Goal: Information Seeking & Learning: Find contact information

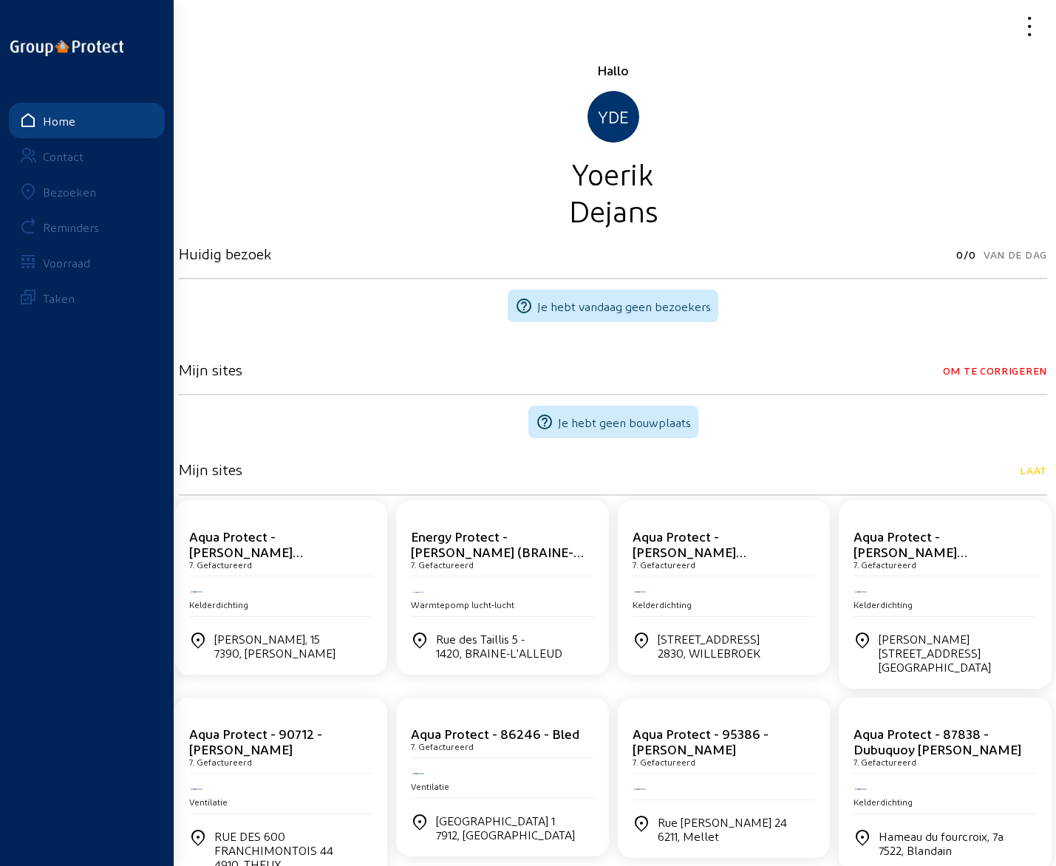
click at [65, 191] on div "Bezoeken" at bounding box center [69, 192] width 53 height 14
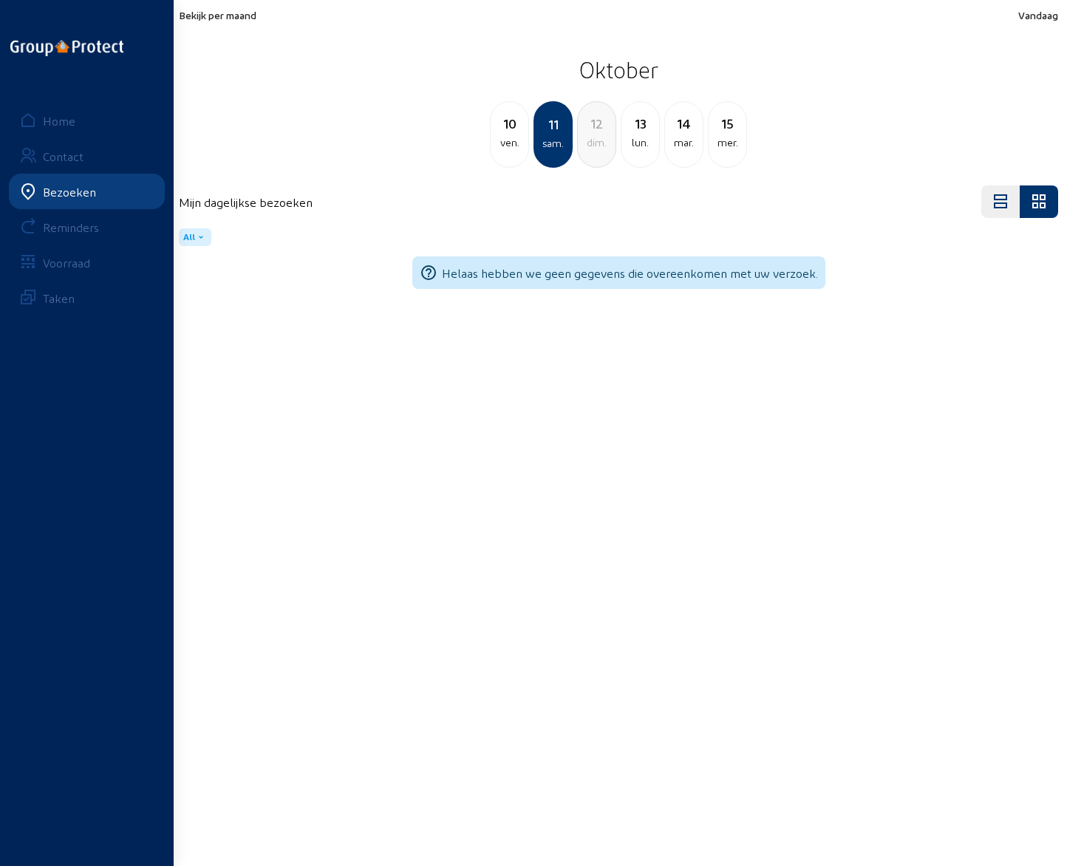
click at [509, 141] on div "ven." at bounding box center [510, 143] width 38 height 18
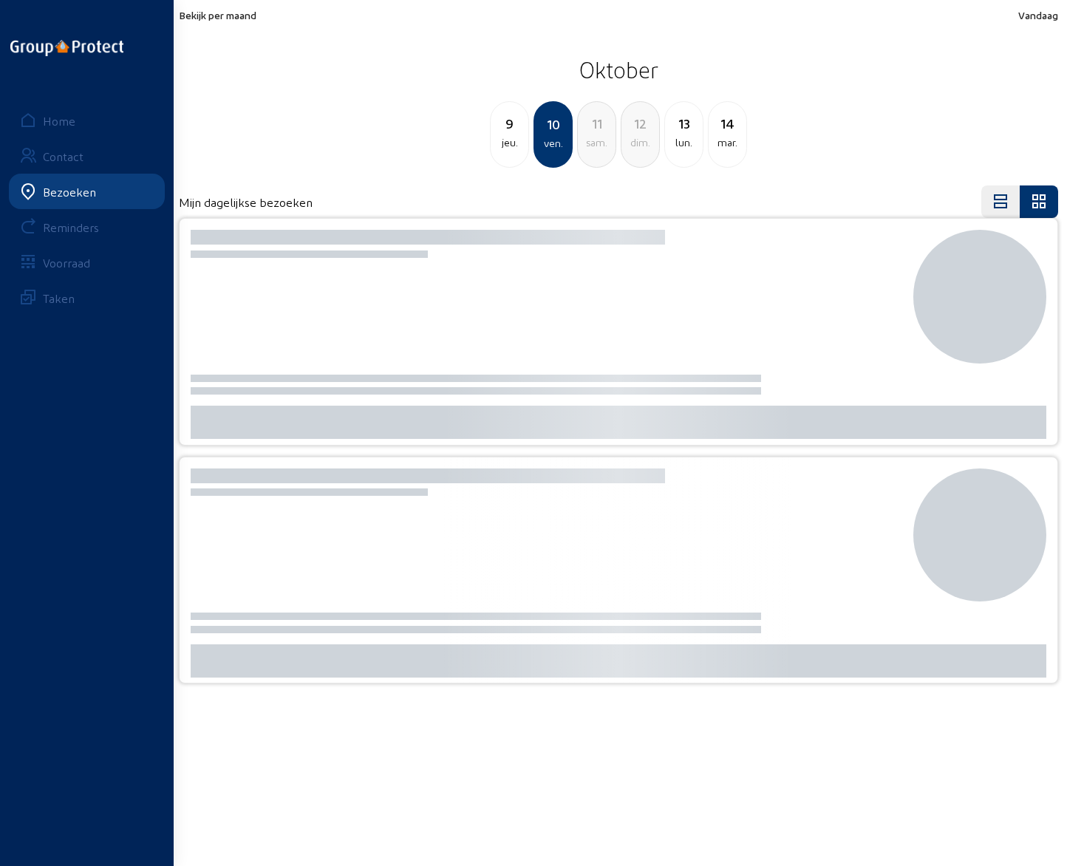
click at [507, 141] on div "jeu." at bounding box center [510, 143] width 38 height 18
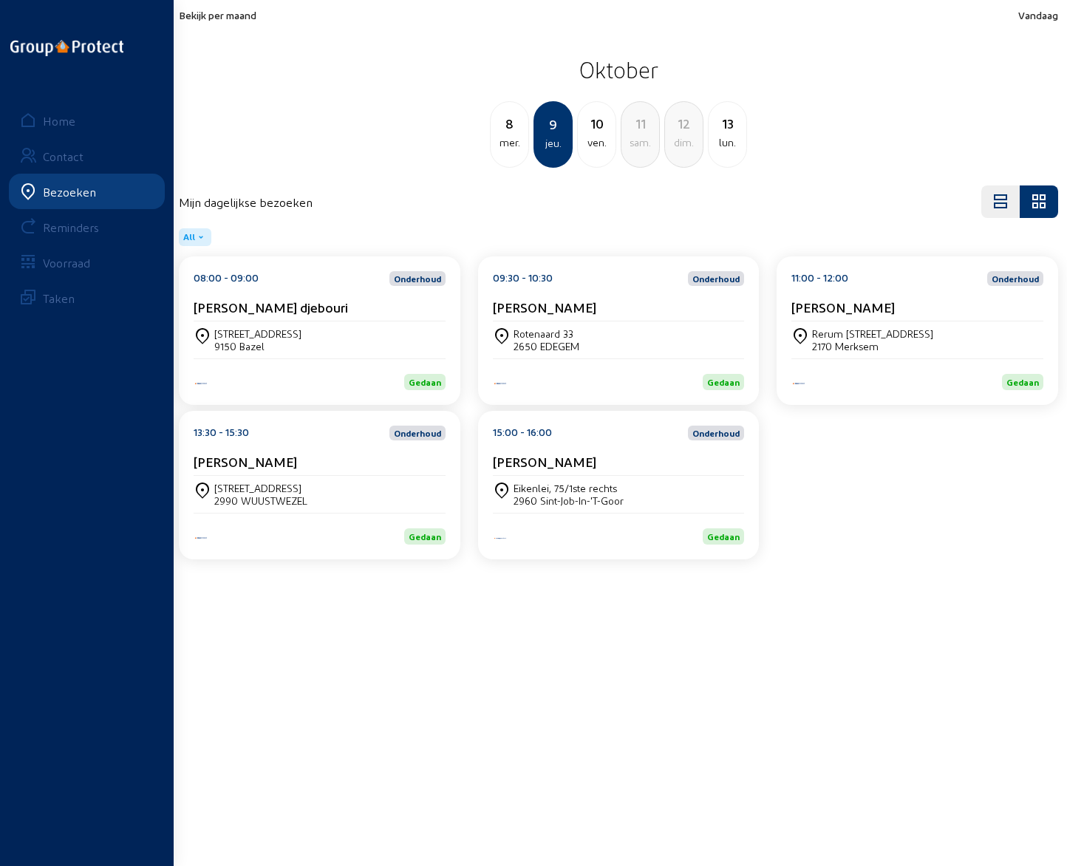
click at [264, 308] on cam-card-title "[PERSON_NAME] djebouri" at bounding box center [271, 307] width 154 height 16
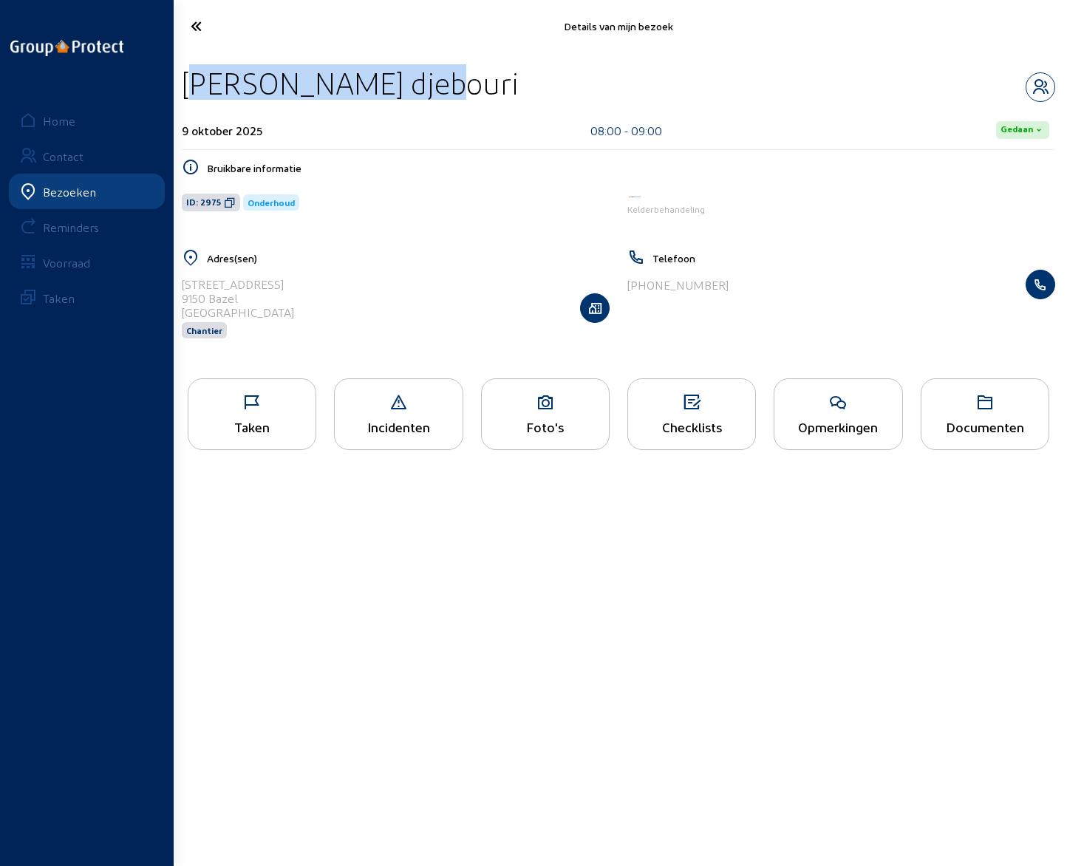
drag, startPoint x: 186, startPoint y: 84, endPoint x: 444, endPoint y: 98, distance: 258.3
click at [444, 98] on div "[PERSON_NAME] djebouri" at bounding box center [619, 83] width 874 height 38
copy div "[PERSON_NAME] djebouri"
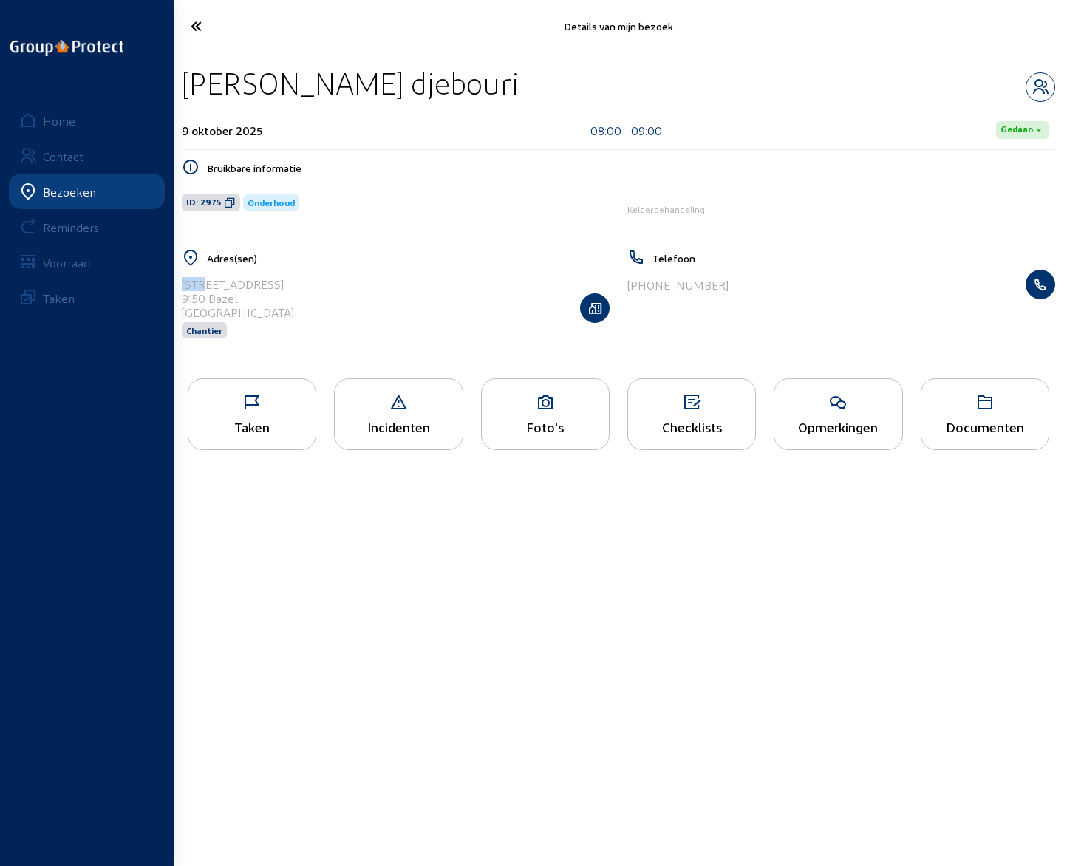
drag, startPoint x: 184, startPoint y: 282, endPoint x: 306, endPoint y: 285, distance: 122.0
click at [306, 285] on div "[STREET_ADDRESS] Chantier" at bounding box center [396, 308] width 428 height 76
copy div "[STREET_ADDRESS]"
drag, startPoint x: 632, startPoint y: 285, endPoint x: 738, endPoint y: 288, distance: 105.7
click at [738, 288] on div "[PHONE_NUMBER]" at bounding box center [842, 285] width 428 height 30
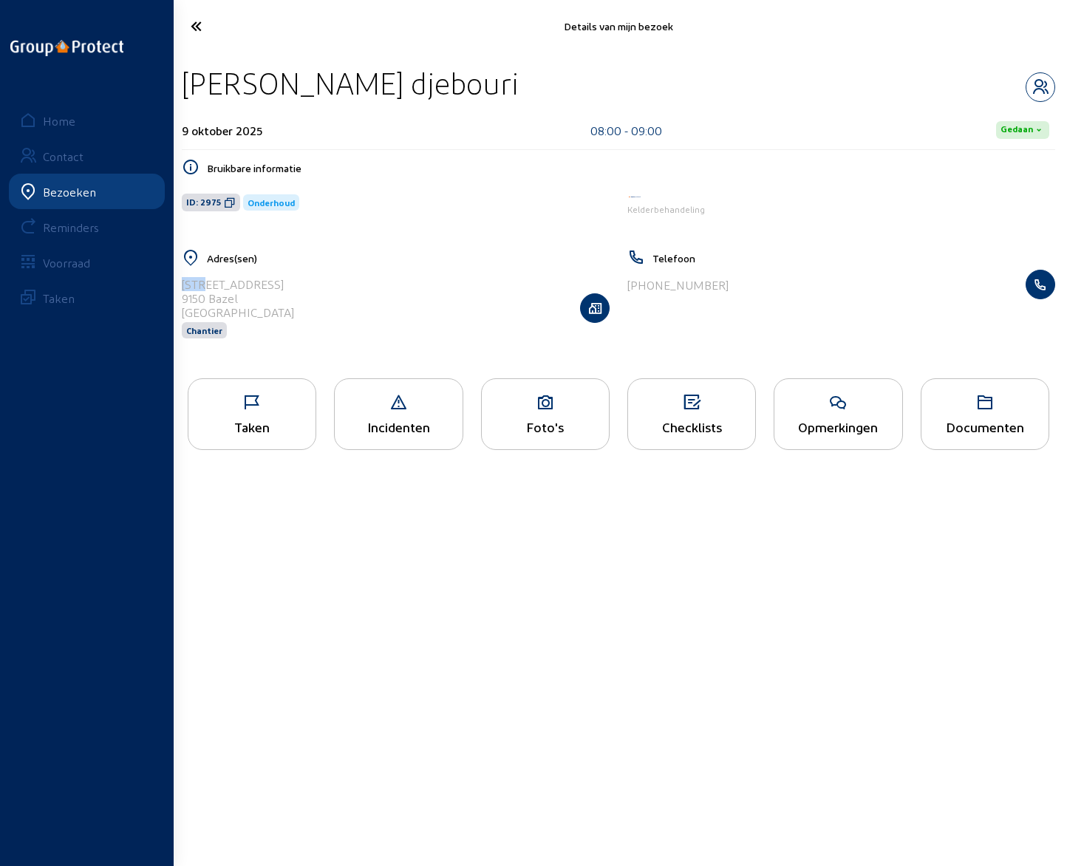
copy div "32 483 44 46 85"
click at [1036, 85] on icon "button" at bounding box center [1041, 87] width 28 height 18
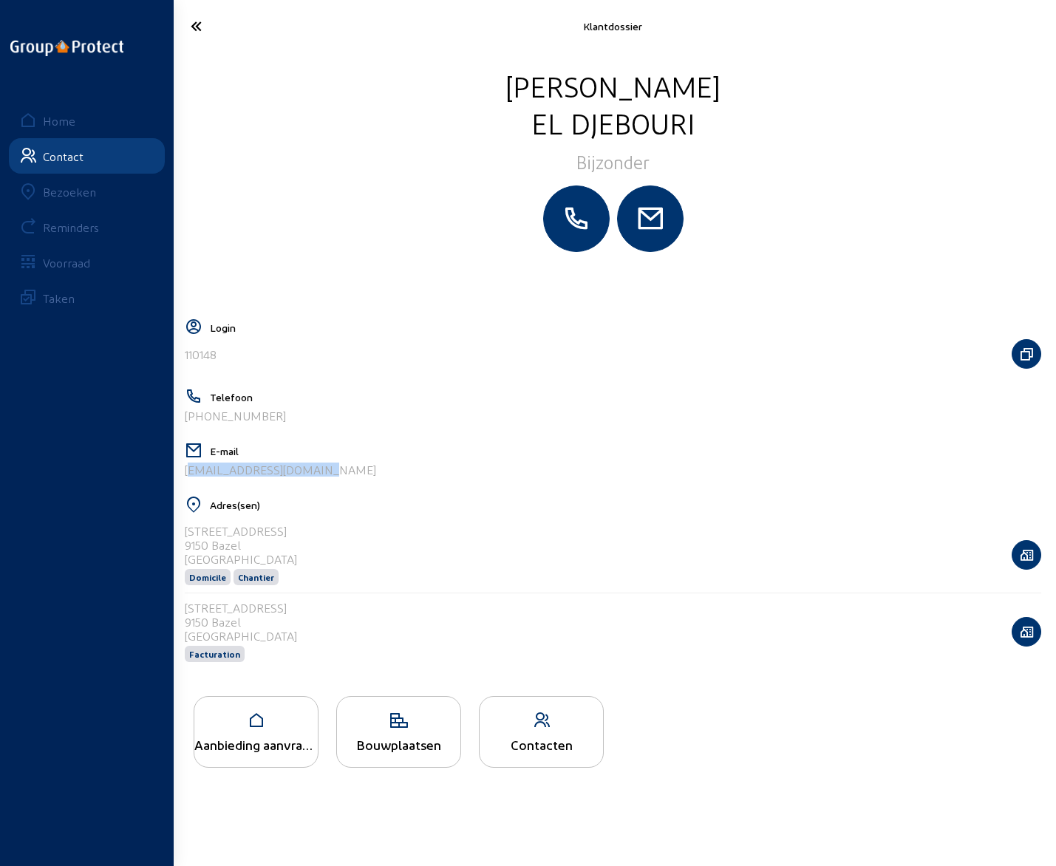
drag, startPoint x: 316, startPoint y: 471, endPoint x: 179, endPoint y: 475, distance: 136.8
click at [179, 475] on cam-layout-content "[PERSON_NAME] djebouri Bijzonder Login 110148 Telefoon [PHONE_NUMBER] E-mail [E…" at bounding box center [613, 457] width 868 height 781
copy div "[EMAIL_ADDRESS][DOMAIN_NAME]"
click at [192, 24] on icon at bounding box center [243, 26] width 121 height 26
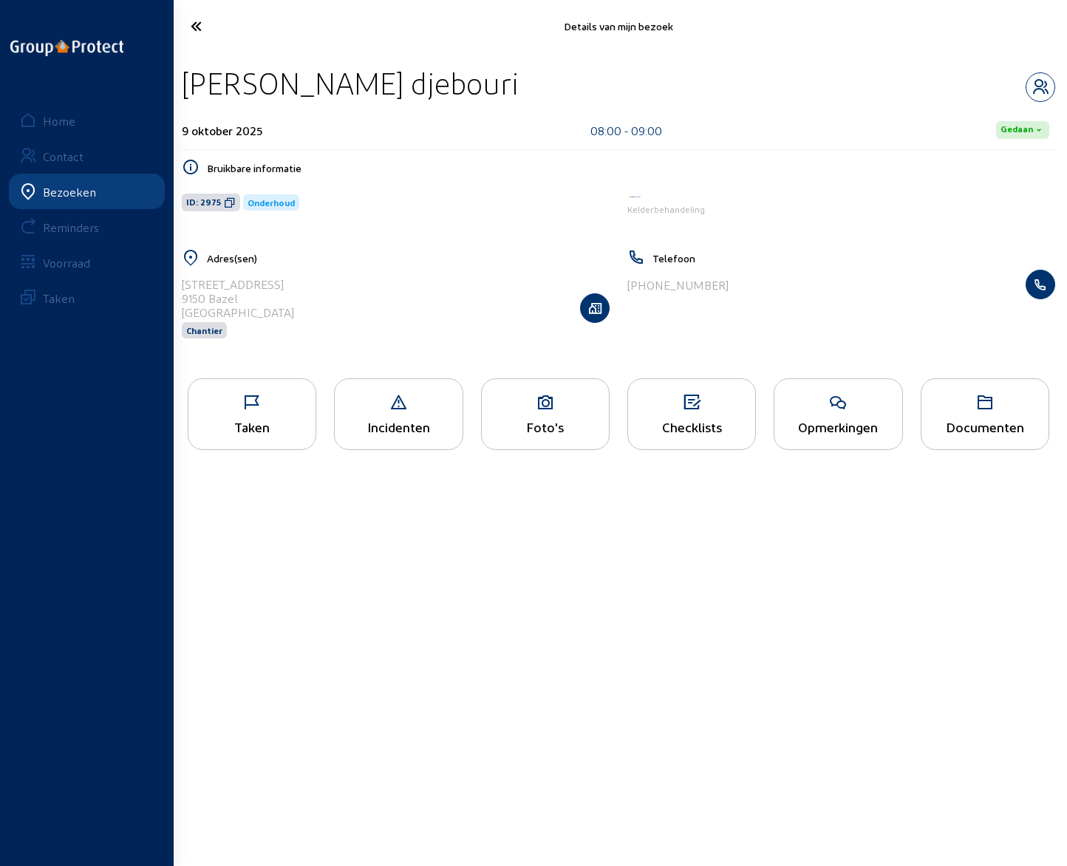
click at [197, 27] on icon at bounding box center [244, 26] width 123 height 26
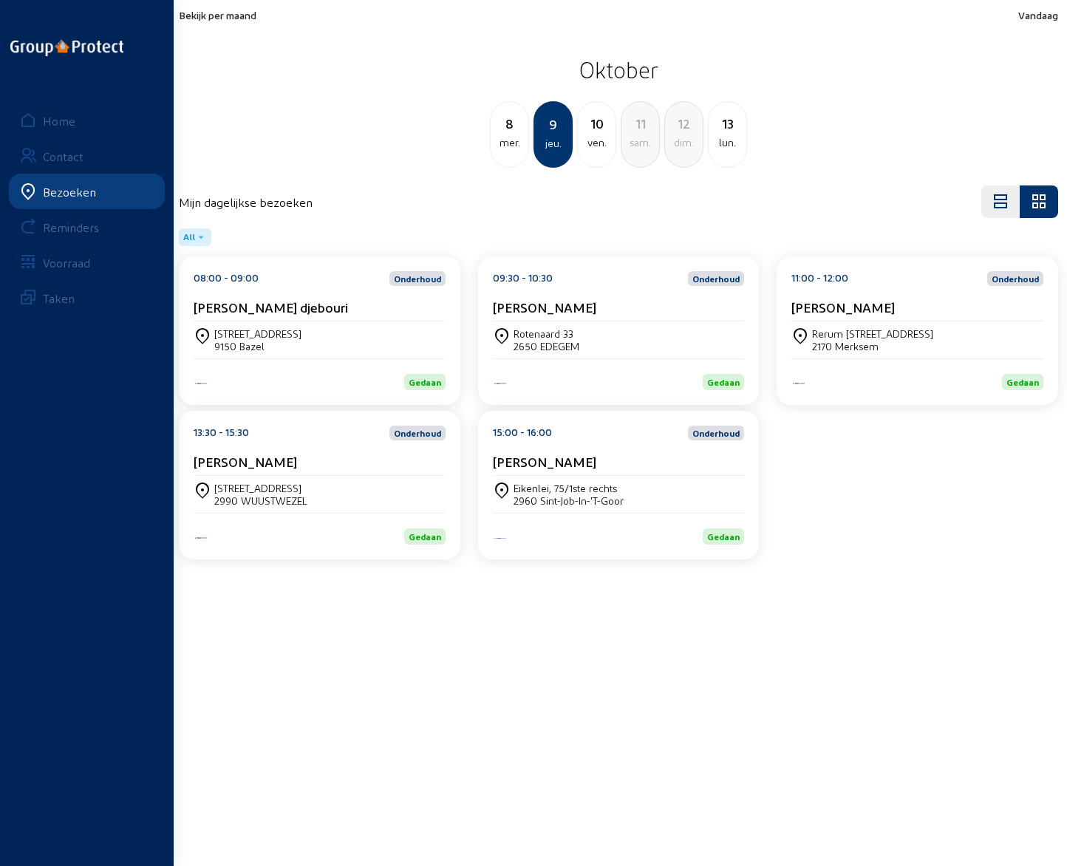
click at [512, 305] on cam-card-title "[PERSON_NAME]" at bounding box center [544, 307] width 103 height 16
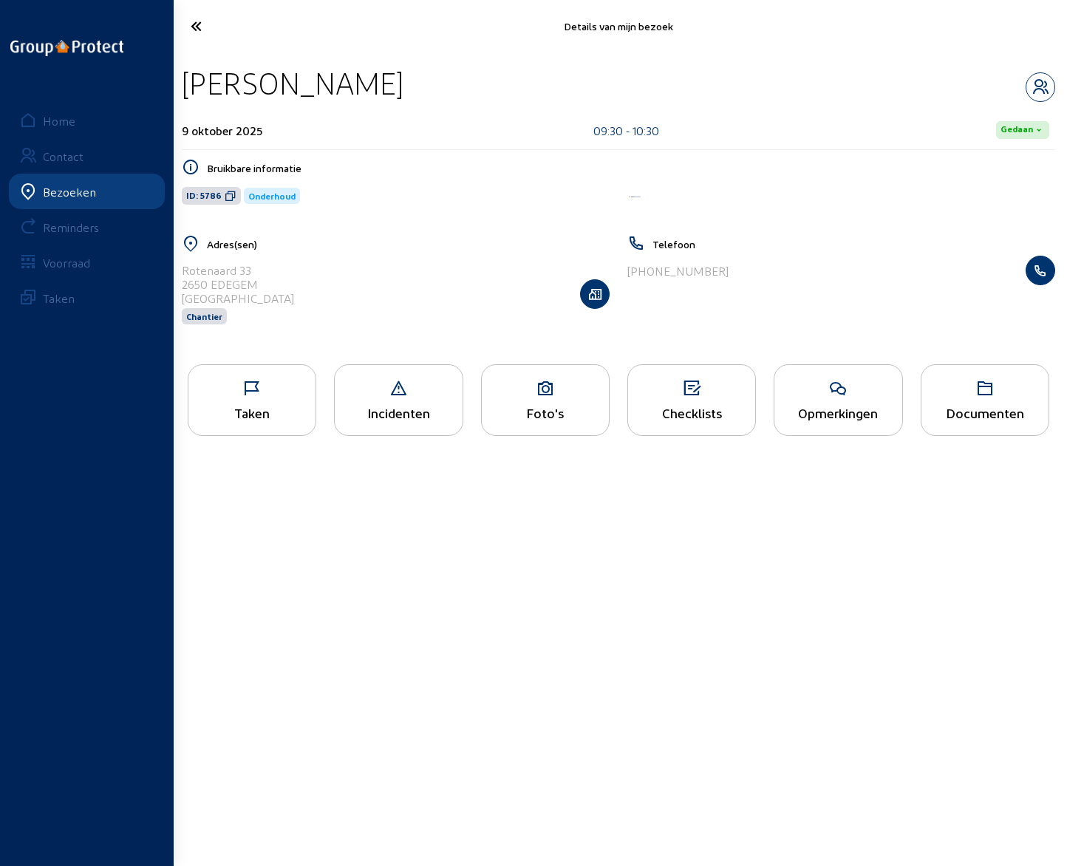
drag, startPoint x: 183, startPoint y: 82, endPoint x: 390, endPoint y: 79, distance: 206.2
click at [390, 79] on div "[PERSON_NAME]" at bounding box center [293, 83] width 222 height 38
copy div "[PERSON_NAME]"
drag, startPoint x: 181, startPoint y: 269, endPoint x: 273, endPoint y: 271, distance: 92.4
click at [273, 271] on div "Adres(sen) [STREET_ADDRESS] Chantier" at bounding box center [396, 289] width 446 height 109
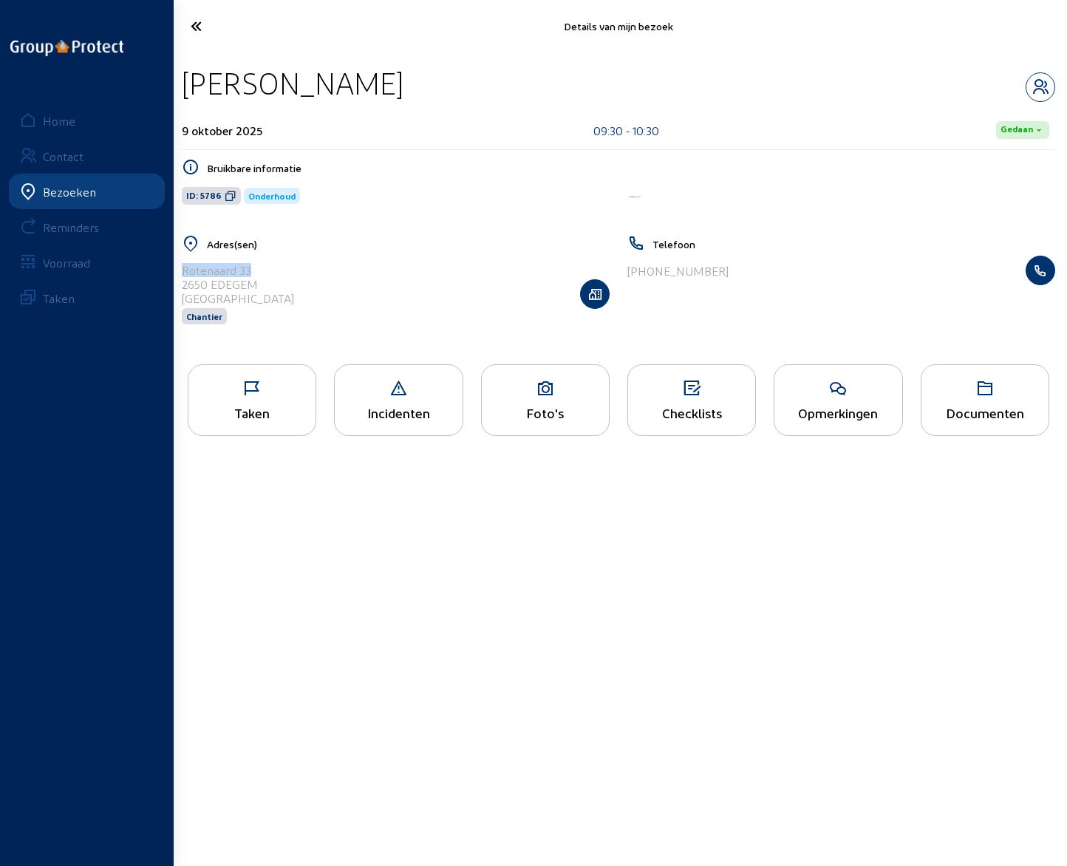
copy div "Rotenaard 33"
drag, startPoint x: 631, startPoint y: 275, endPoint x: 742, endPoint y: 273, distance: 110.9
click at [742, 273] on div "[PHONE_NUMBER]" at bounding box center [842, 271] width 428 height 30
copy div "32 496 51 34 28"
click at [1033, 89] on icon "button" at bounding box center [1041, 87] width 28 height 18
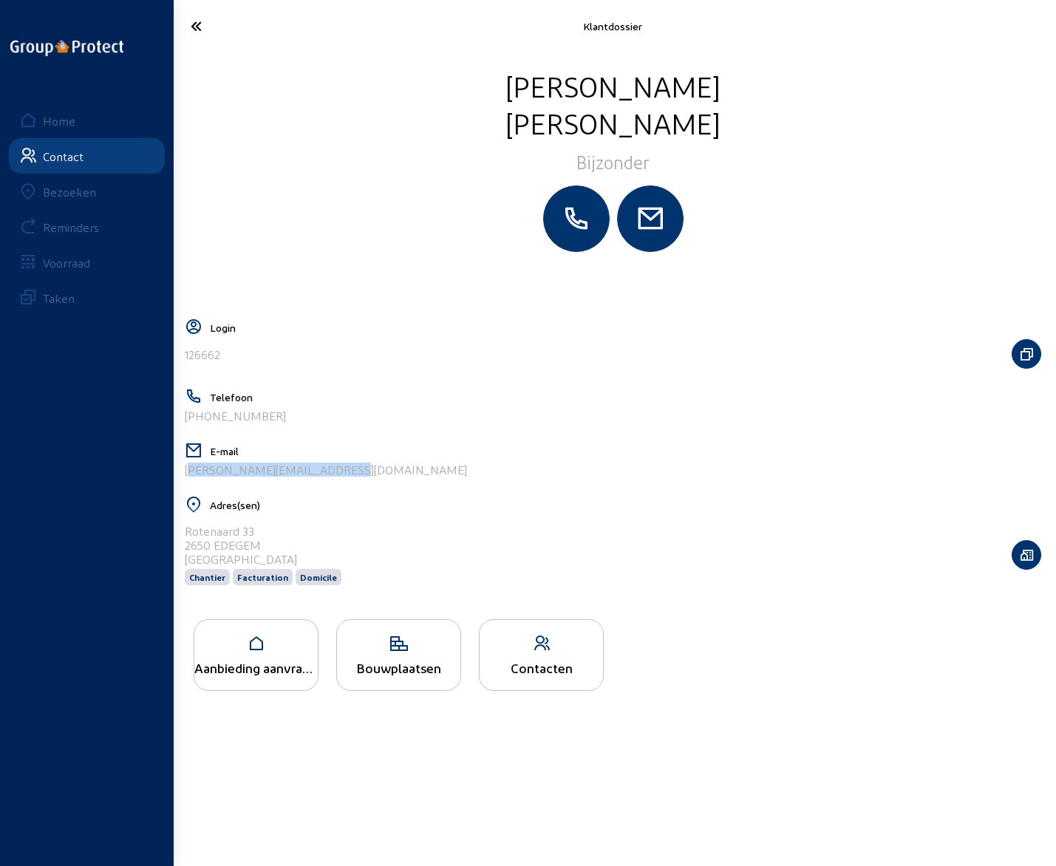
drag, startPoint x: 333, startPoint y: 468, endPoint x: 180, endPoint y: 475, distance: 153.1
click at [180, 475] on cam-layout-content "[PERSON_NAME] Login 126662 Telefoon [PHONE_NUMBER] E-mail [PERSON_NAME][EMAIL_A…" at bounding box center [613, 457] width 868 height 781
copy div "[PERSON_NAME][EMAIL_ADDRESS][DOMAIN_NAME]"
click at [194, 21] on icon at bounding box center [243, 26] width 121 height 26
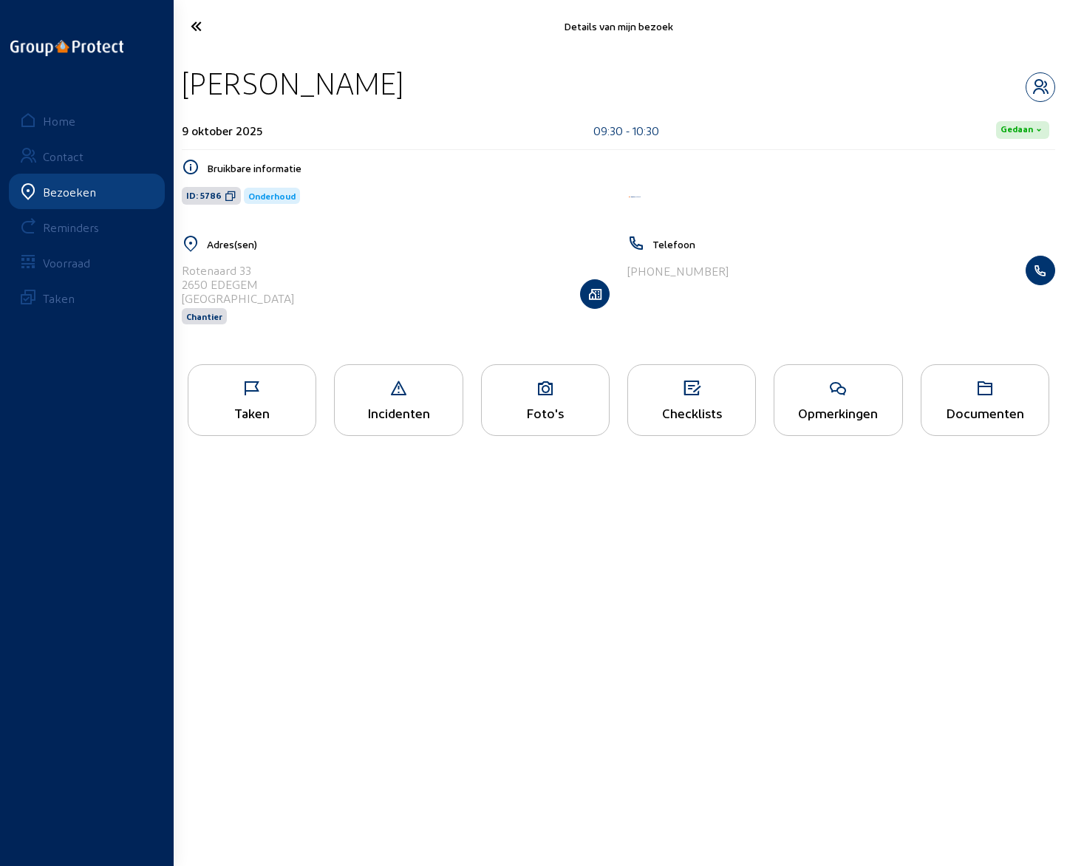
click at [843, 412] on div "Opmerkingen" at bounding box center [838, 413] width 127 height 16
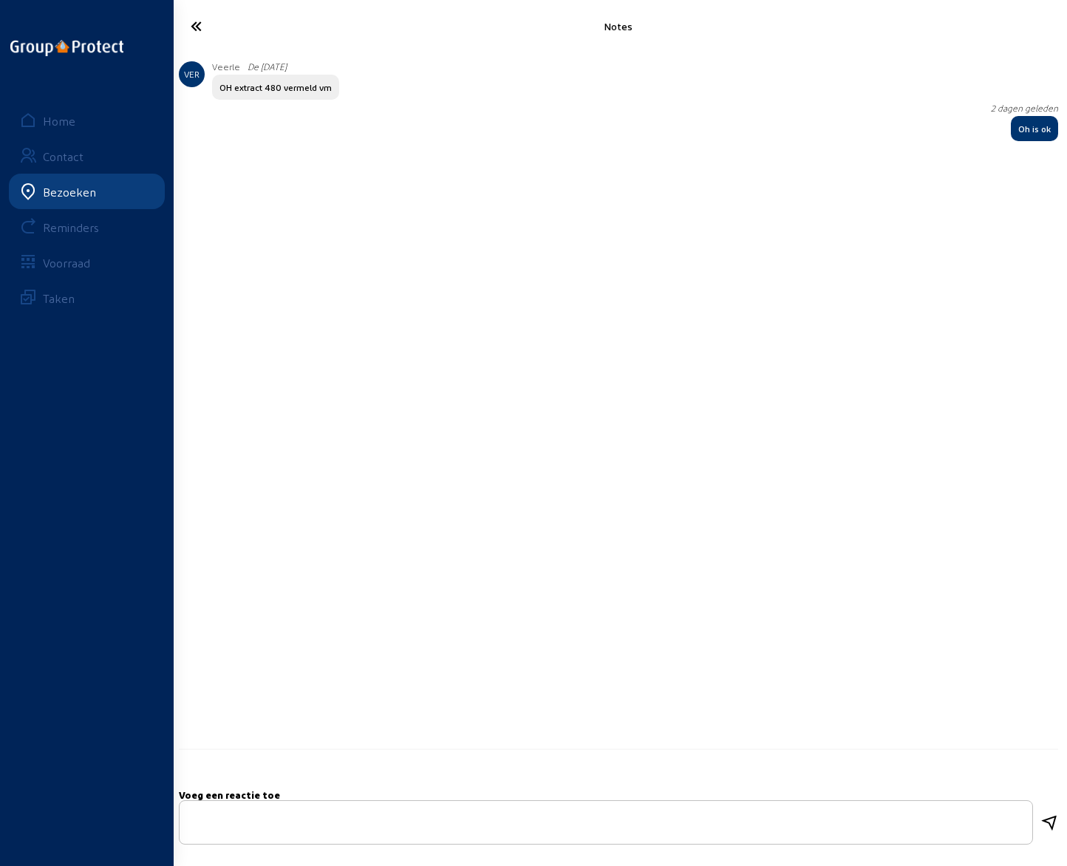
click at [196, 24] on icon at bounding box center [244, 26] width 123 height 26
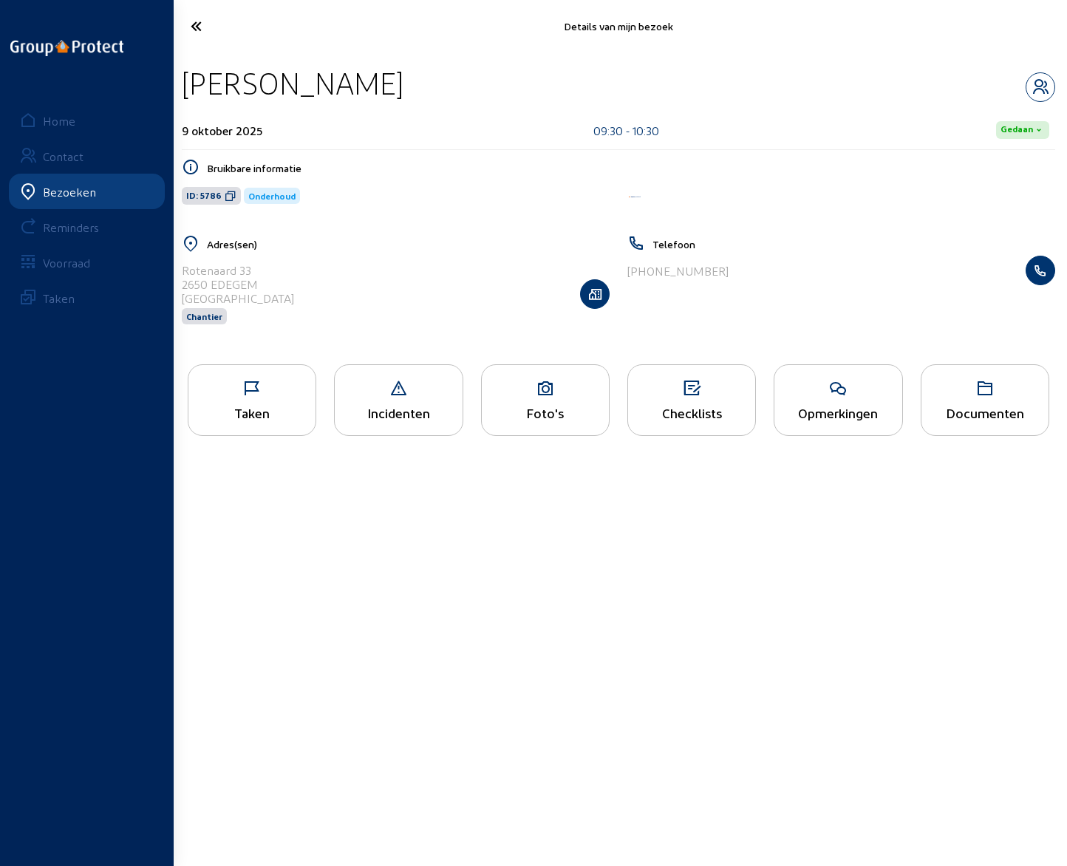
click at [196, 24] on icon at bounding box center [244, 26] width 123 height 26
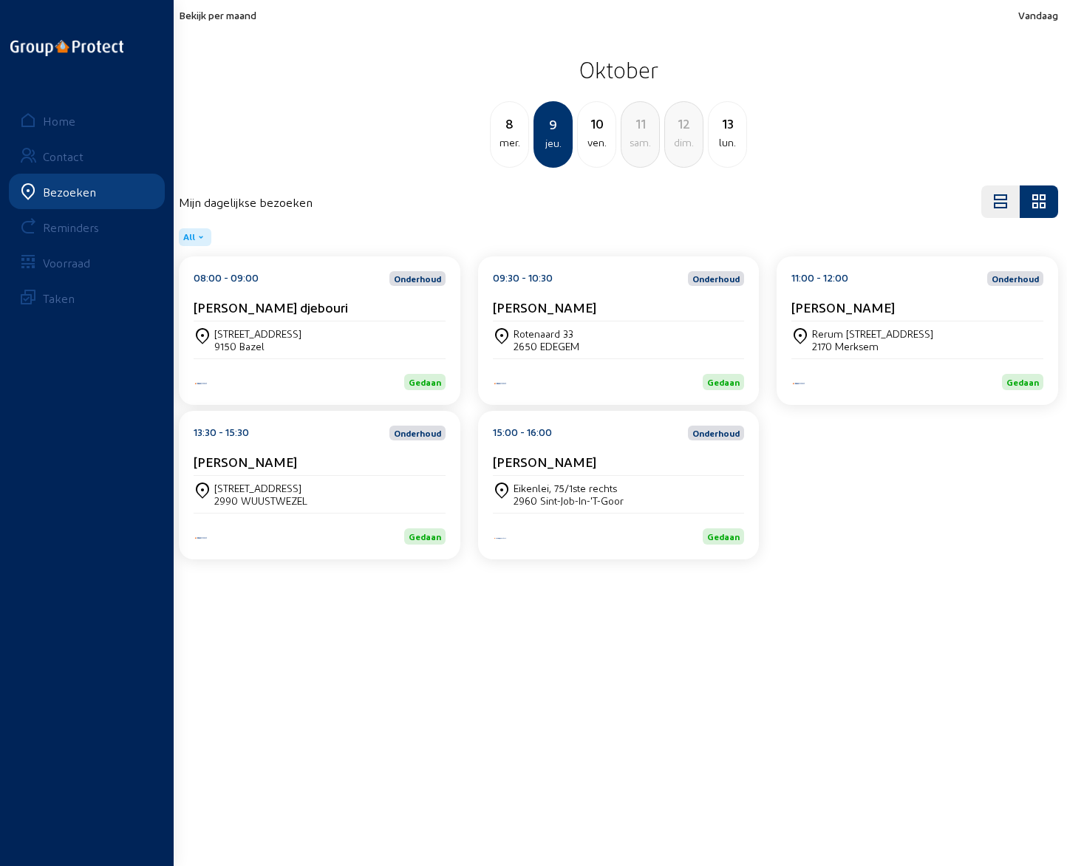
click at [857, 322] on div "Rerum [STREET_ADDRESS]" at bounding box center [918, 340] width 252 height 37
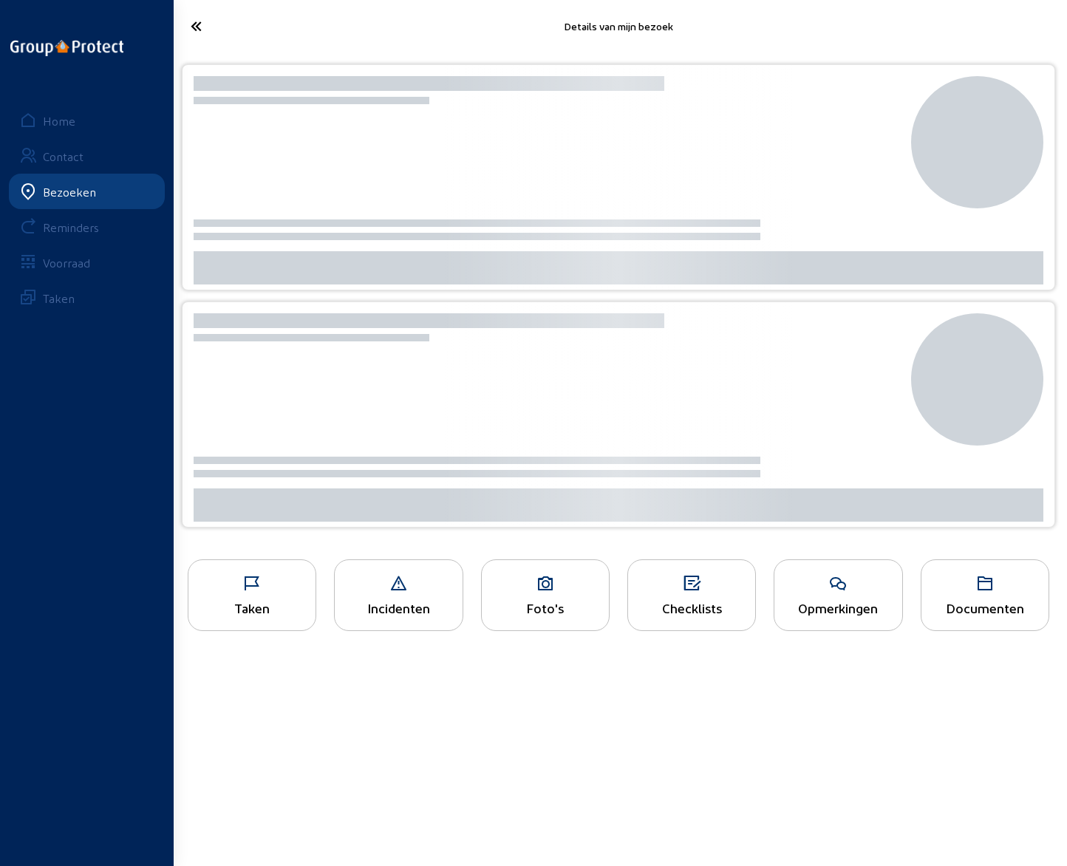
click at [857, 322] on div at bounding box center [782, 320] width 236 height 15
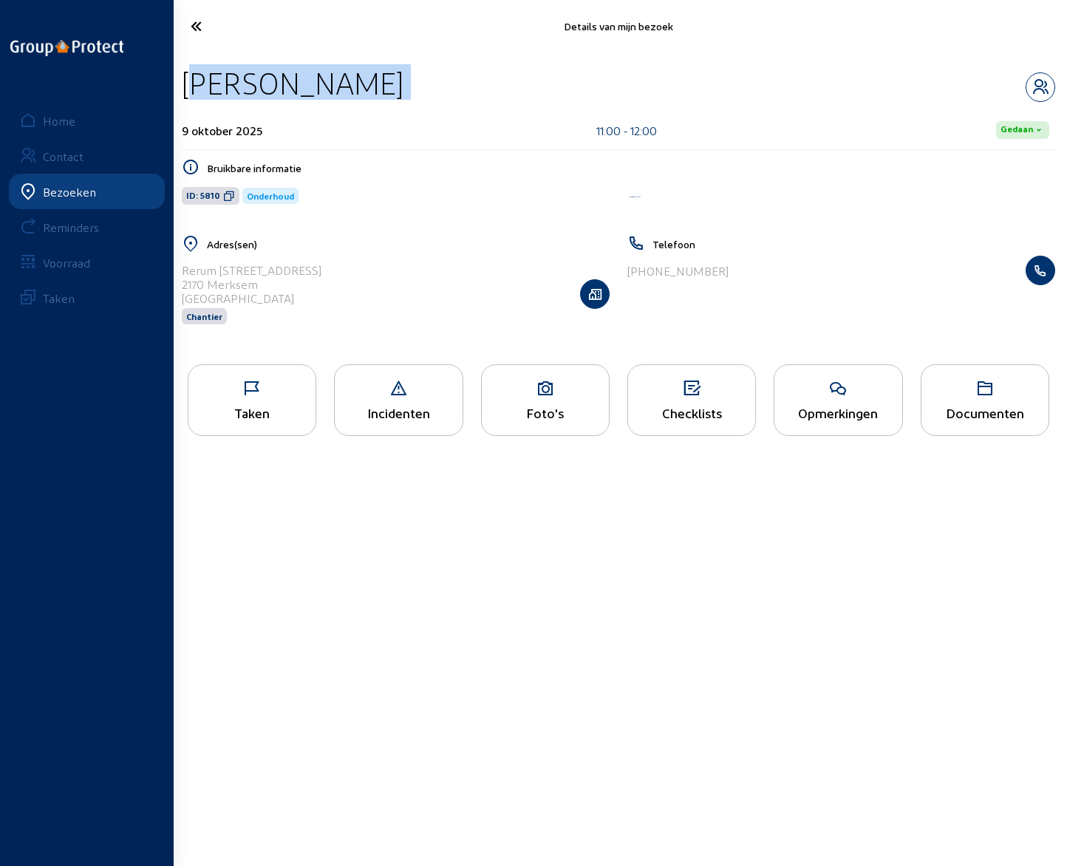
drag, startPoint x: 183, startPoint y: 81, endPoint x: 415, endPoint y: 89, distance: 232.2
click at [415, 89] on div "[PERSON_NAME]" at bounding box center [619, 83] width 874 height 38
copy div "[PERSON_NAME]"
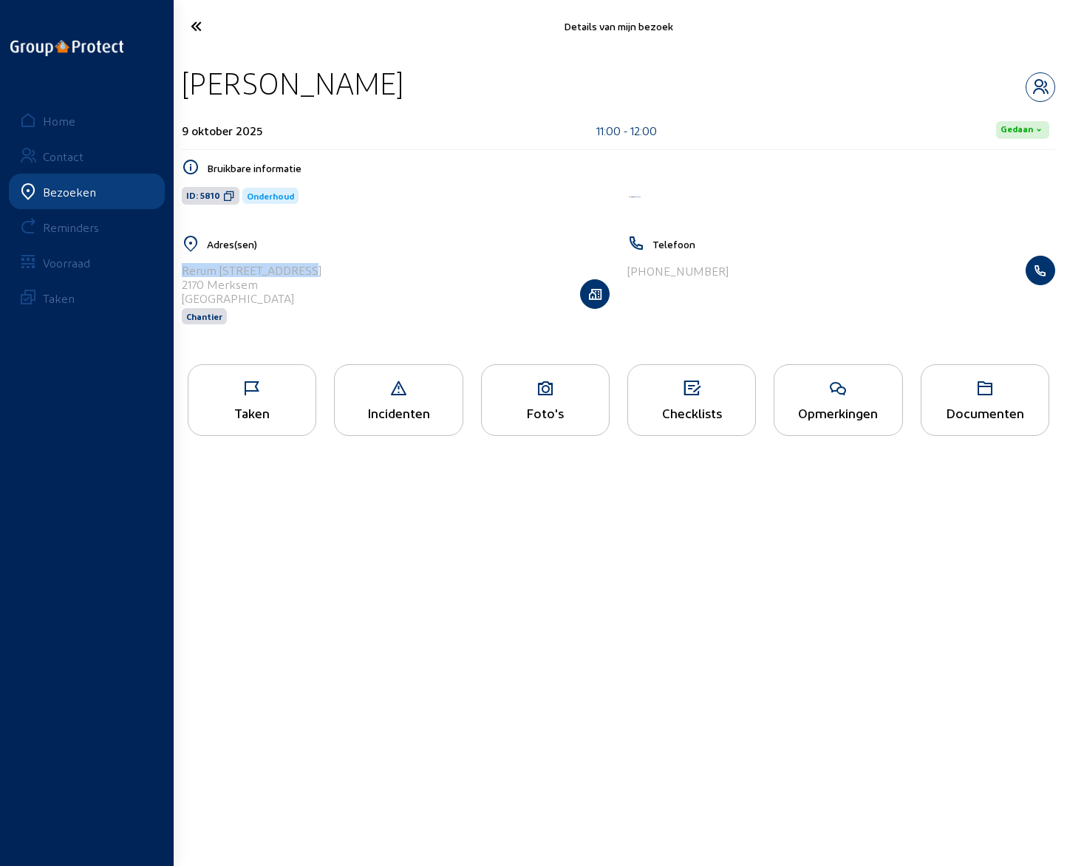
drag, startPoint x: 182, startPoint y: 269, endPoint x: 347, endPoint y: 273, distance: 164.9
click at [347, 273] on div "Rerum [STREET_ADDRESS] Chantier" at bounding box center [396, 294] width 428 height 76
copy div "Rerum [STREET_ADDRESS]"
drag, startPoint x: 634, startPoint y: 273, endPoint x: 733, endPoint y: 277, distance: 99.1
click at [733, 277] on div "[PHONE_NUMBER]" at bounding box center [842, 271] width 428 height 30
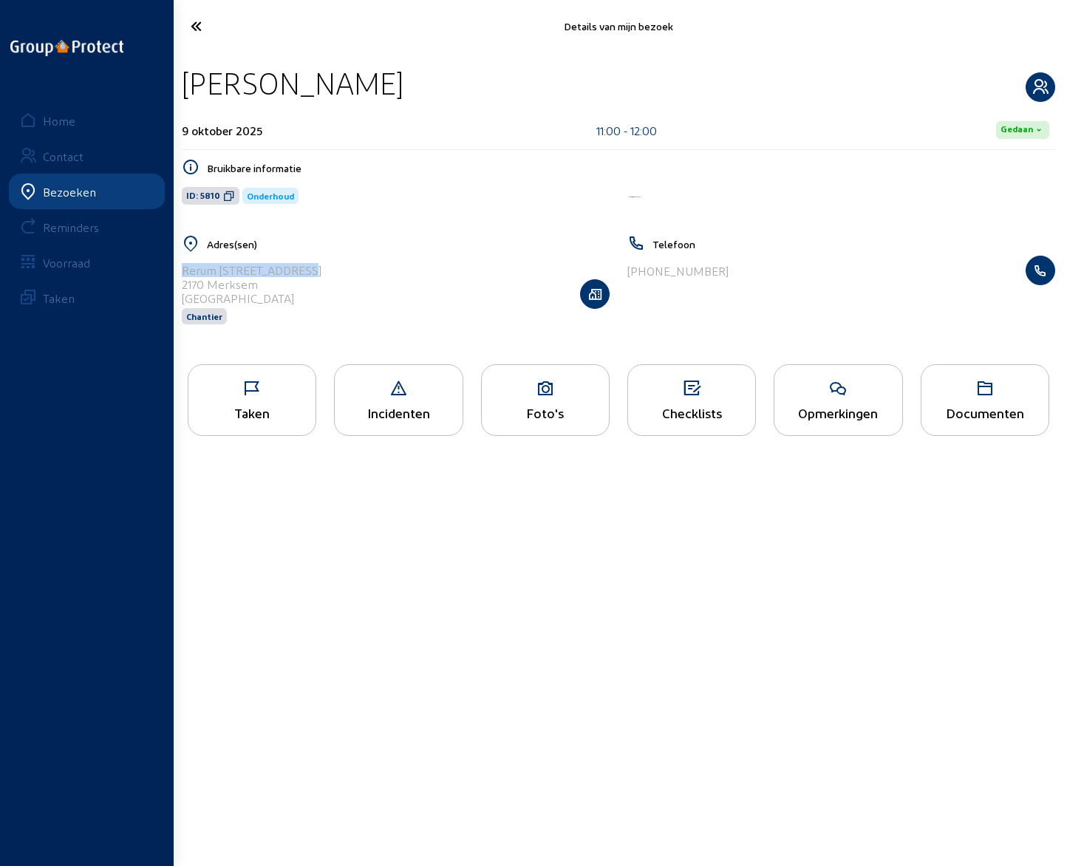
click at [1045, 83] on icon "button" at bounding box center [1041, 87] width 28 height 18
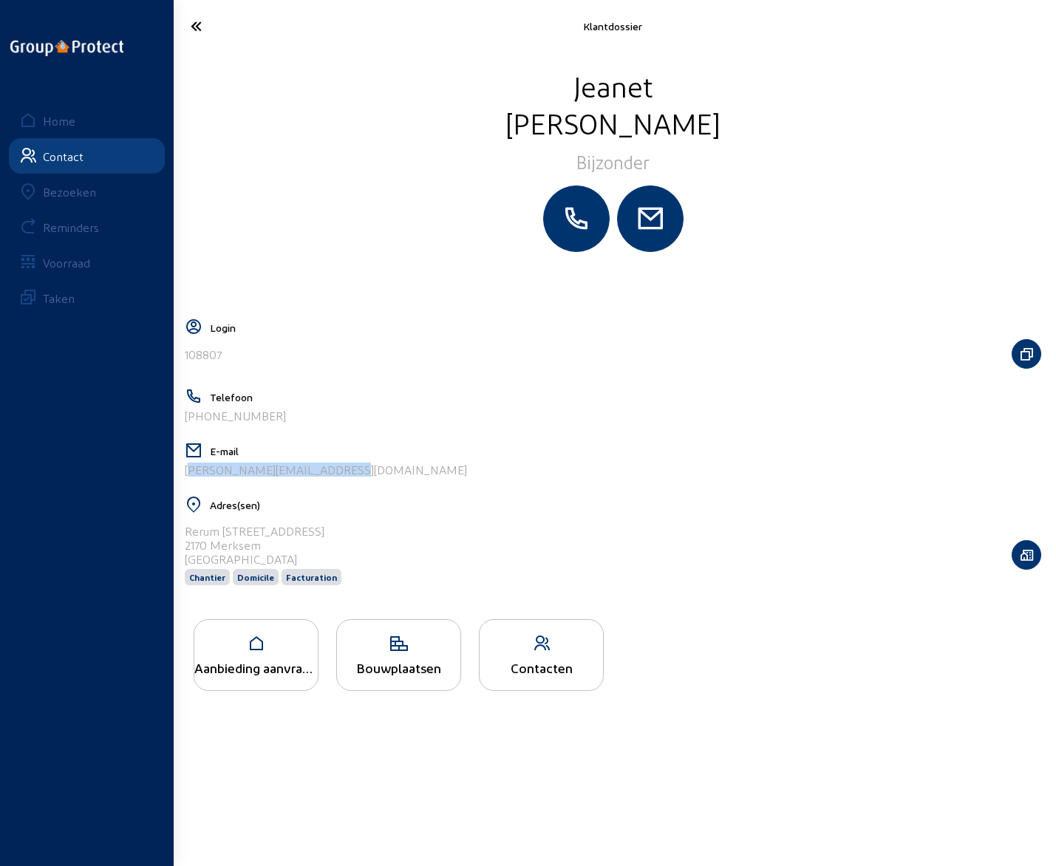
drag, startPoint x: 336, startPoint y: 475, endPoint x: 176, endPoint y: 471, distance: 160.4
click at [176, 471] on div "[PERSON_NAME] Login 108807 Telefoon [PHONE_NUMBER] E-mail [PERSON_NAME][EMAIL_A…" at bounding box center [613, 457] width 886 height 811
click at [198, 22] on icon at bounding box center [243, 26] width 121 height 26
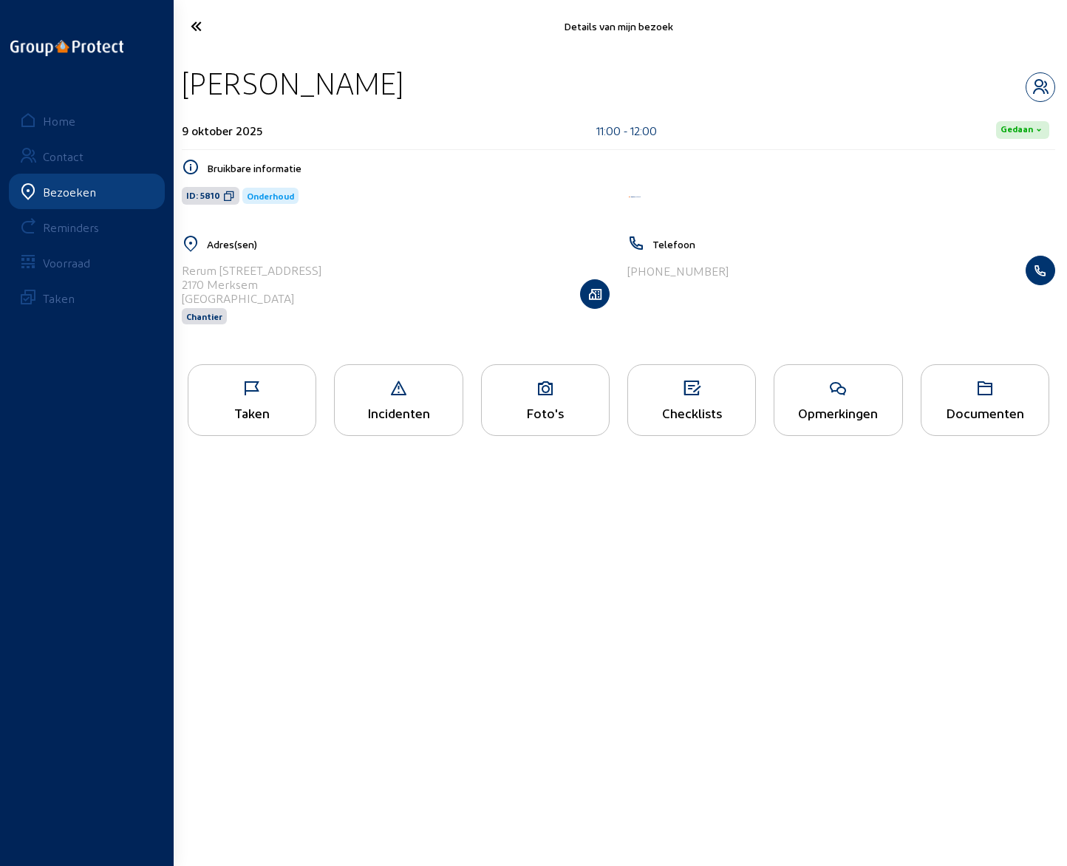
click at [198, 22] on icon at bounding box center [244, 26] width 123 height 26
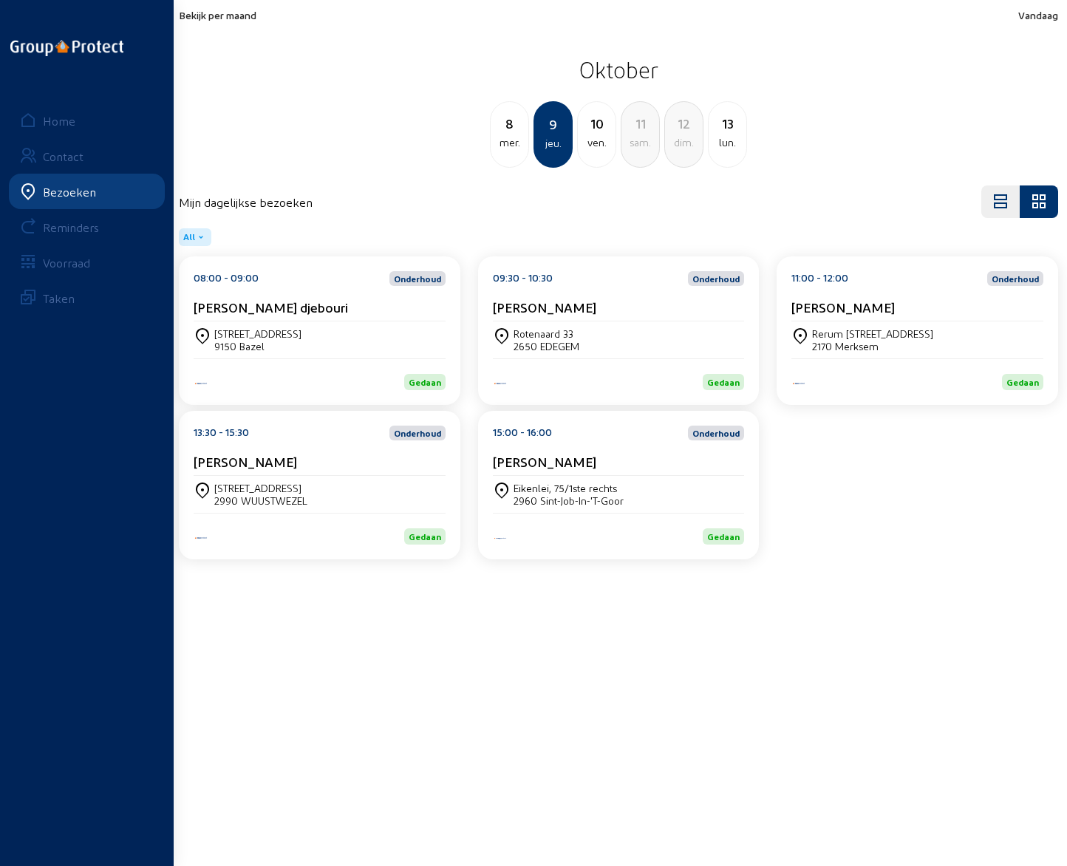
click at [290, 463] on cam-card-title "[PERSON_NAME]" at bounding box center [245, 462] width 103 height 16
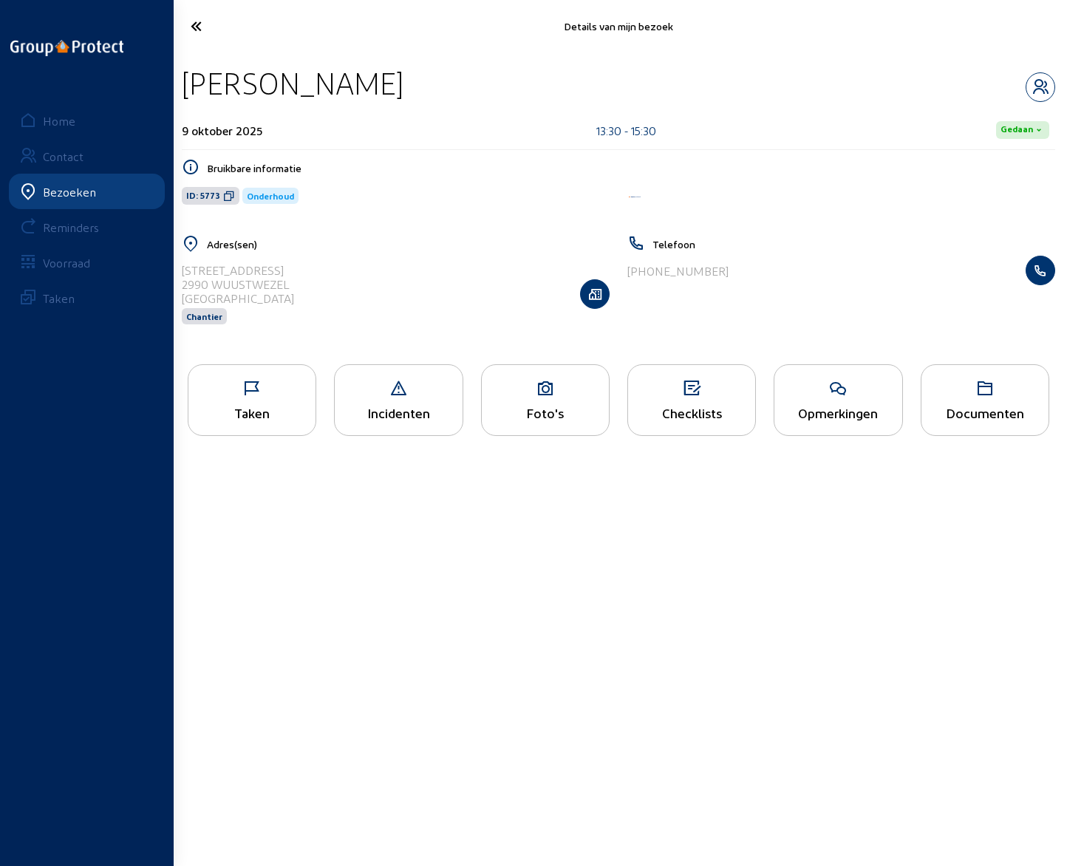
drag, startPoint x: 186, startPoint y: 84, endPoint x: 429, endPoint y: 84, distance: 242.4
click at [429, 84] on div "[PERSON_NAME]" at bounding box center [619, 83] width 874 height 38
drag, startPoint x: 181, startPoint y: 268, endPoint x: 274, endPoint y: 265, distance: 93.2
click at [274, 265] on div "Adres(sen) [STREET_ADDRESS] Chantier" at bounding box center [396, 289] width 446 height 109
drag, startPoint x: 631, startPoint y: 275, endPoint x: 721, endPoint y: 273, distance: 89.5
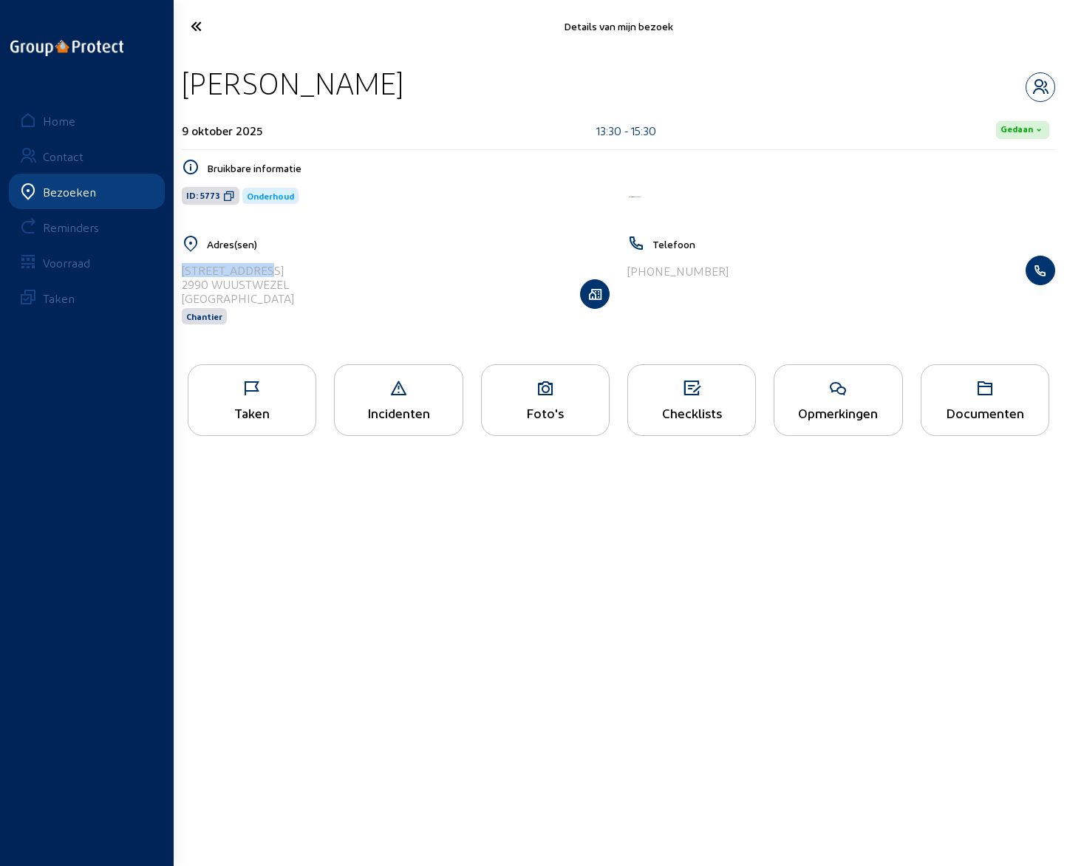
click at [721, 273] on div "[PHONE_NUMBER]" at bounding box center [842, 271] width 428 height 30
click at [1042, 84] on icon "button" at bounding box center [1041, 87] width 28 height 18
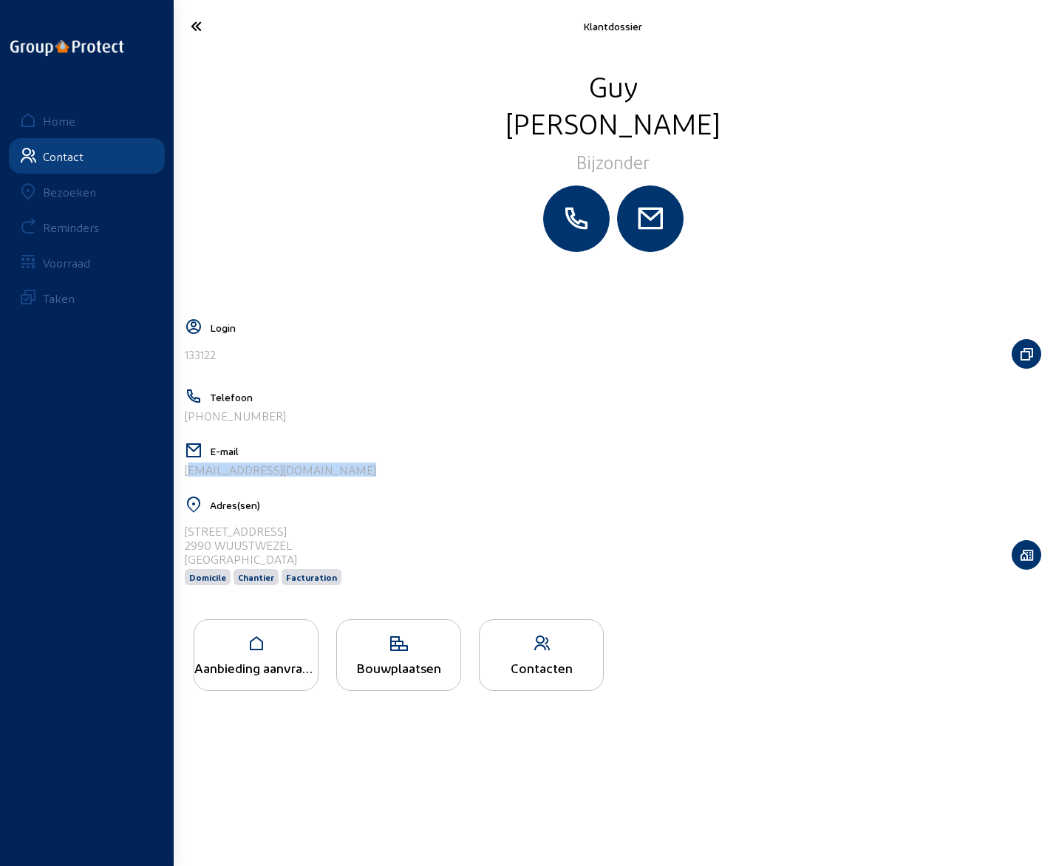
drag, startPoint x: 351, startPoint y: 469, endPoint x: 183, endPoint y: 480, distance: 168.1
click at [185, 480] on div "E-mail [EMAIL_ADDRESS][DOMAIN_NAME]" at bounding box center [613, 465] width 857 height 47
click at [194, 21] on icon at bounding box center [243, 26] width 121 height 26
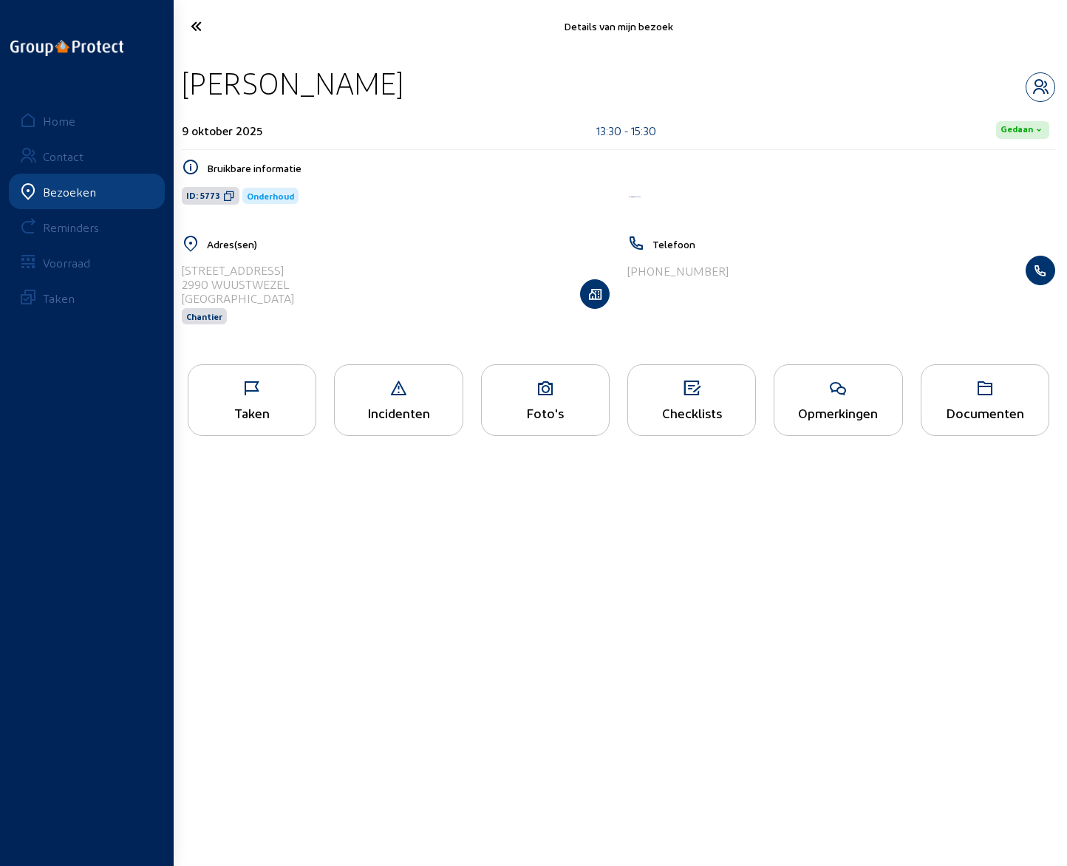
click at [829, 409] on div "Opmerkingen" at bounding box center [838, 413] width 127 height 16
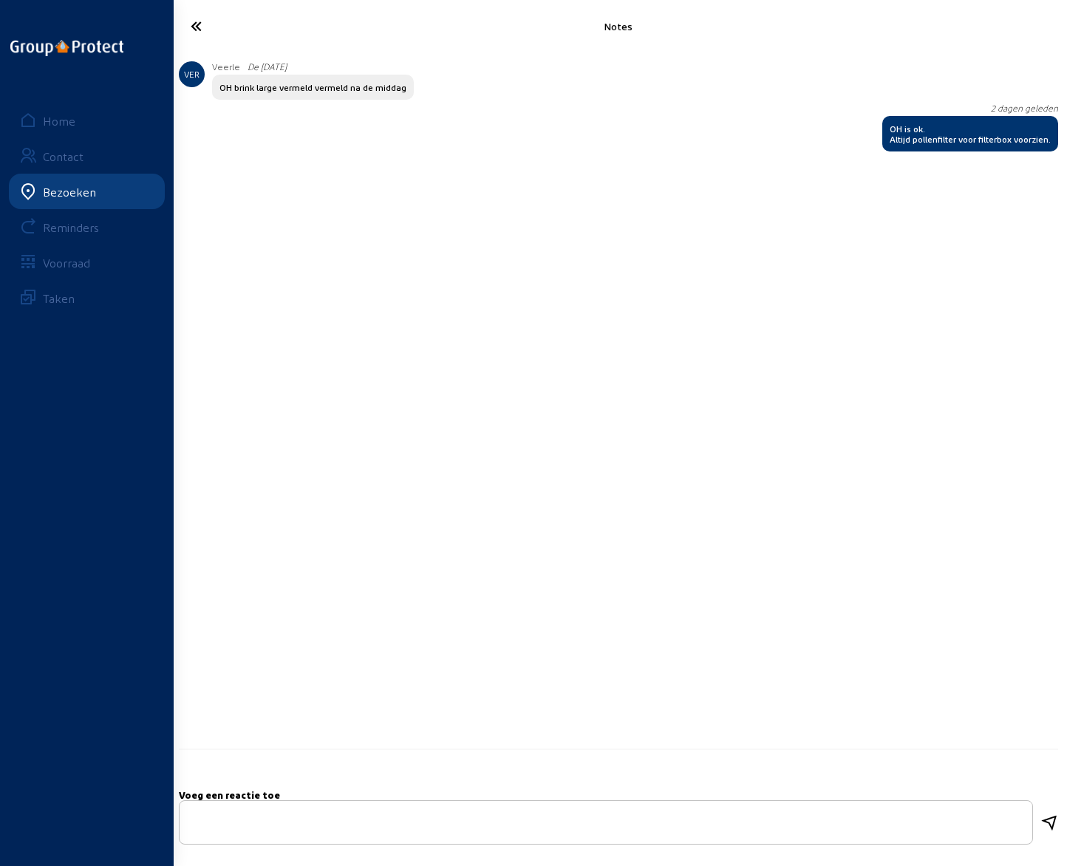
click at [197, 25] on icon at bounding box center [244, 26] width 123 height 26
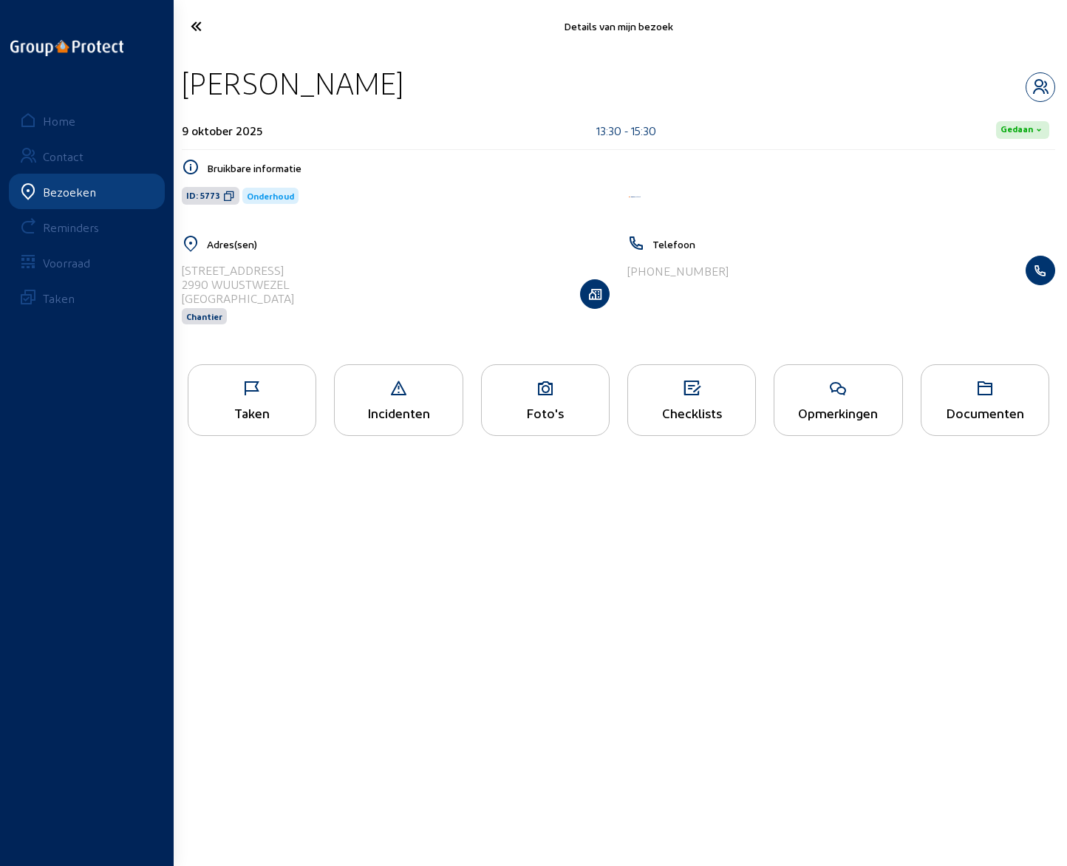
click at [197, 25] on icon at bounding box center [244, 26] width 123 height 26
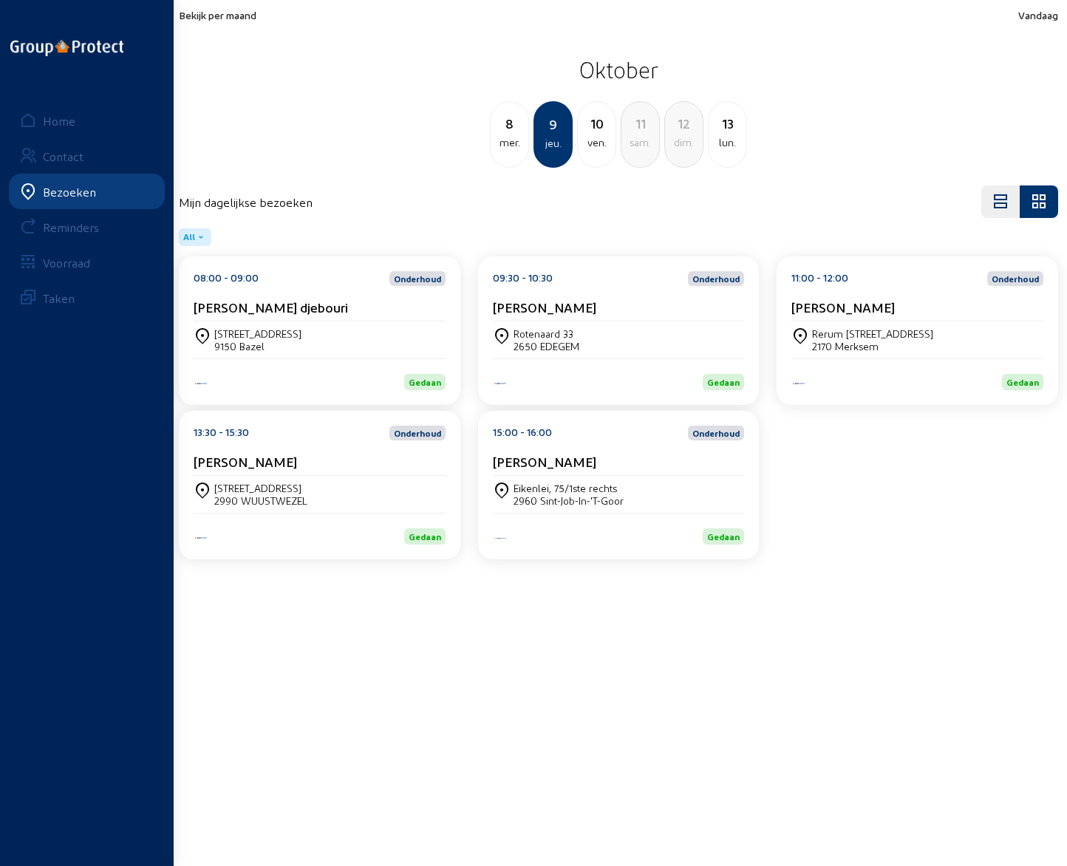
click at [578, 463] on cam-card-title "[PERSON_NAME]" at bounding box center [544, 462] width 103 height 16
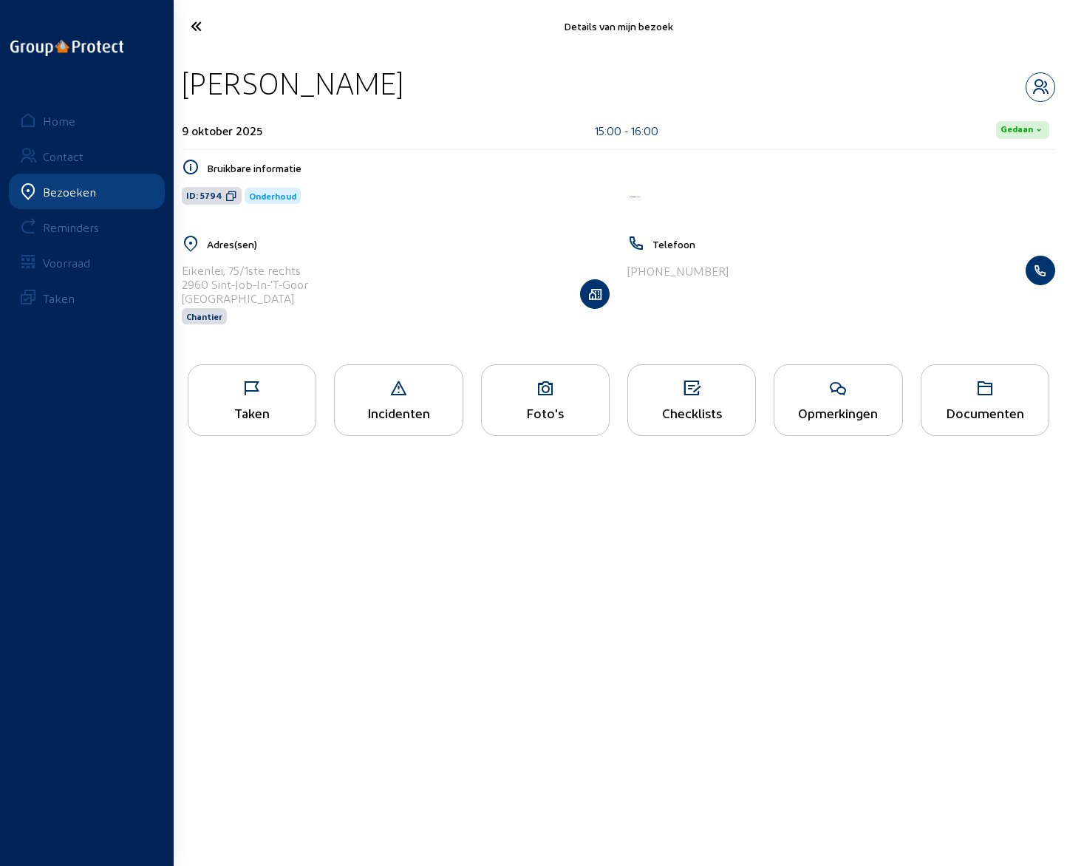
drag, startPoint x: 188, startPoint y: 85, endPoint x: 396, endPoint y: 88, distance: 208.5
click at [396, 88] on div "[PERSON_NAME]" at bounding box center [619, 83] width 874 height 38
click at [841, 382] on icon at bounding box center [838, 389] width 127 height 18
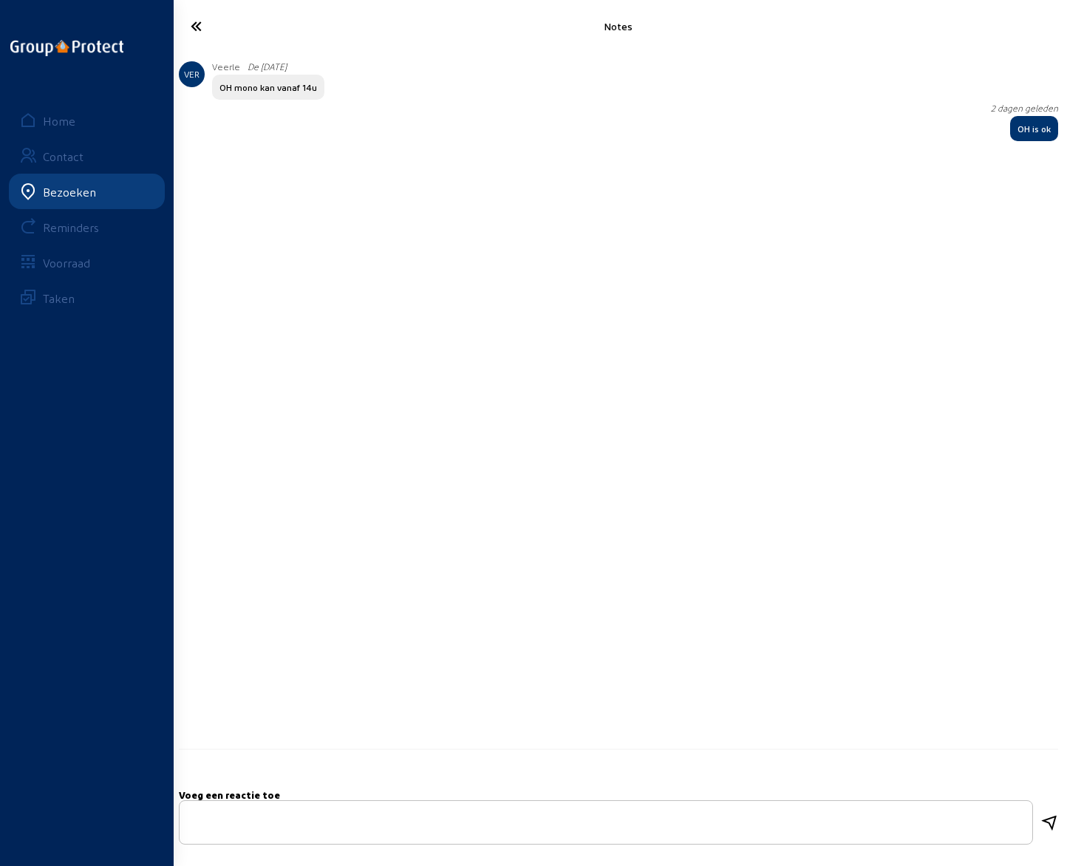
click at [197, 28] on icon at bounding box center [244, 26] width 123 height 26
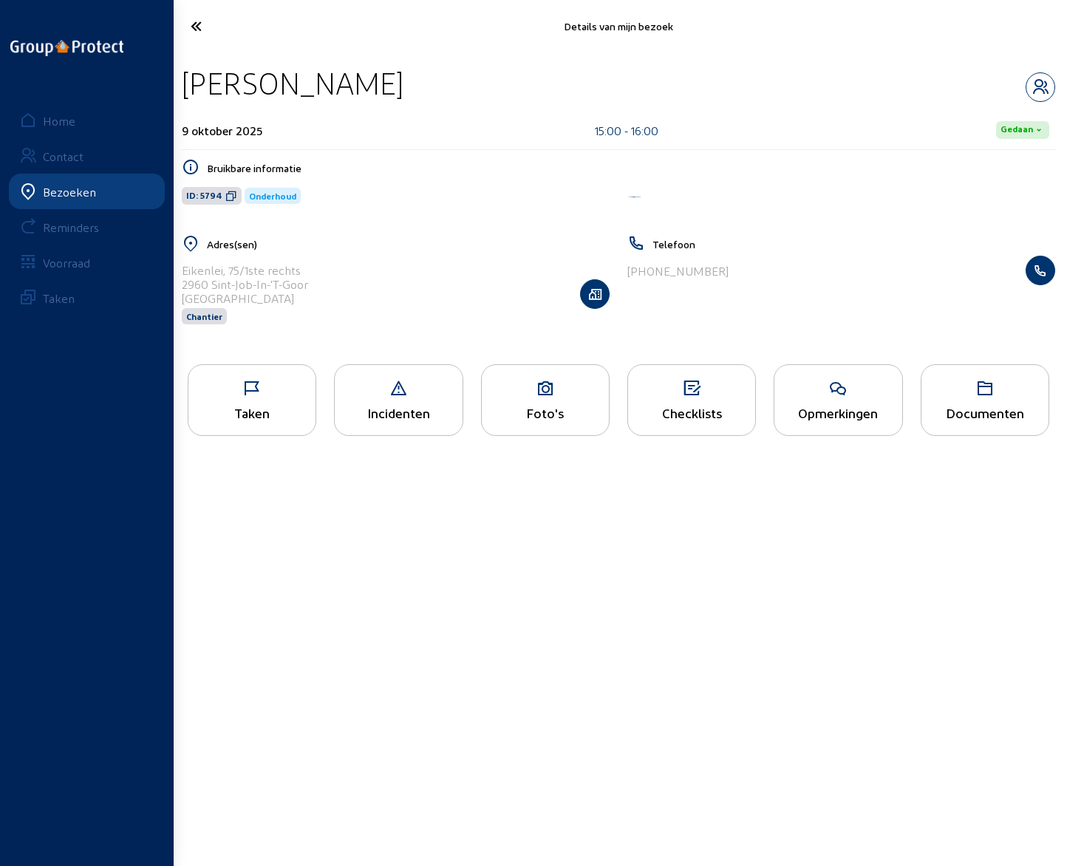
drag, startPoint x: 187, startPoint y: 78, endPoint x: 405, endPoint y: 81, distance: 218.1
click at [405, 81] on div "[PERSON_NAME]" at bounding box center [619, 83] width 874 height 38
drag, startPoint x: 183, startPoint y: 268, endPoint x: 310, endPoint y: 268, distance: 127.1
click at [310, 268] on div "[STREET_ADDRESS] België Chantier" at bounding box center [396, 294] width 428 height 76
drag, startPoint x: 212, startPoint y: 284, endPoint x: 305, endPoint y: 285, distance: 92.4
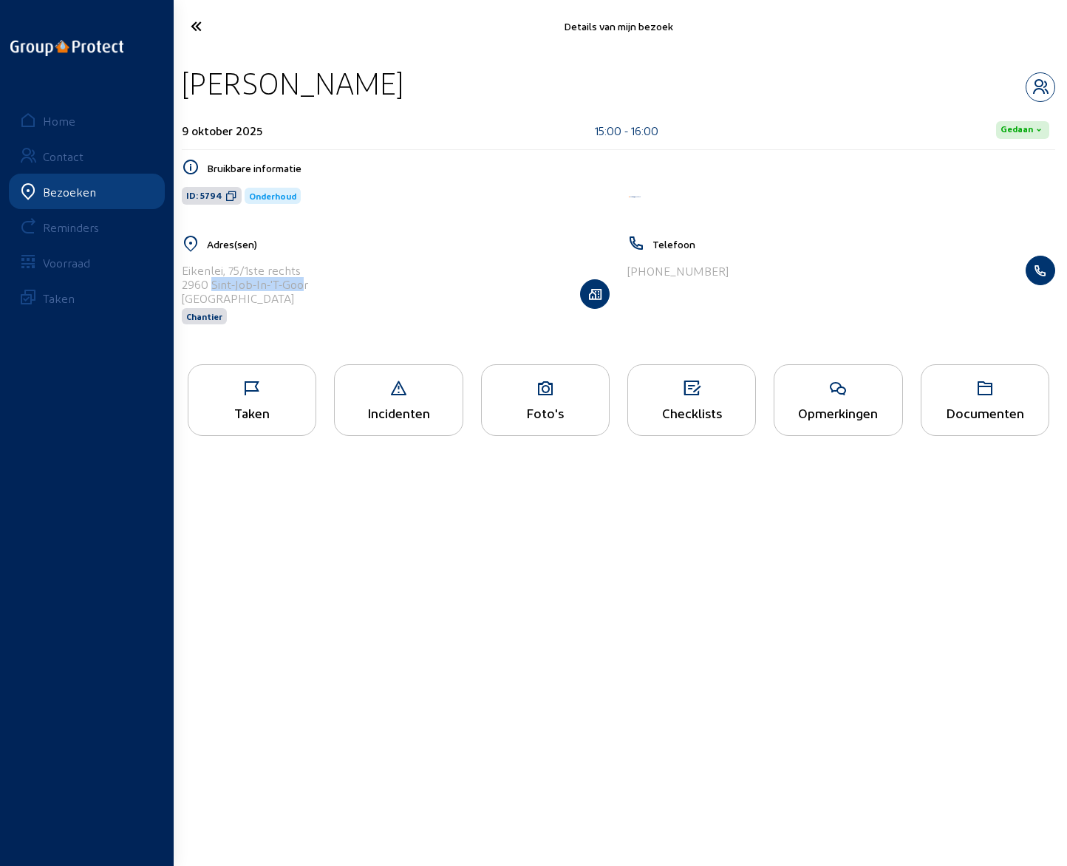
click at [305, 285] on div "2960 Sint-Job-In-'T-Goor" at bounding box center [245, 284] width 126 height 14
drag, startPoint x: 635, startPoint y: 270, endPoint x: 747, endPoint y: 272, distance: 112.4
click at [747, 272] on div "[PHONE_NUMBER]" at bounding box center [842, 271] width 428 height 30
click at [1034, 87] on icon "button" at bounding box center [1041, 87] width 28 height 18
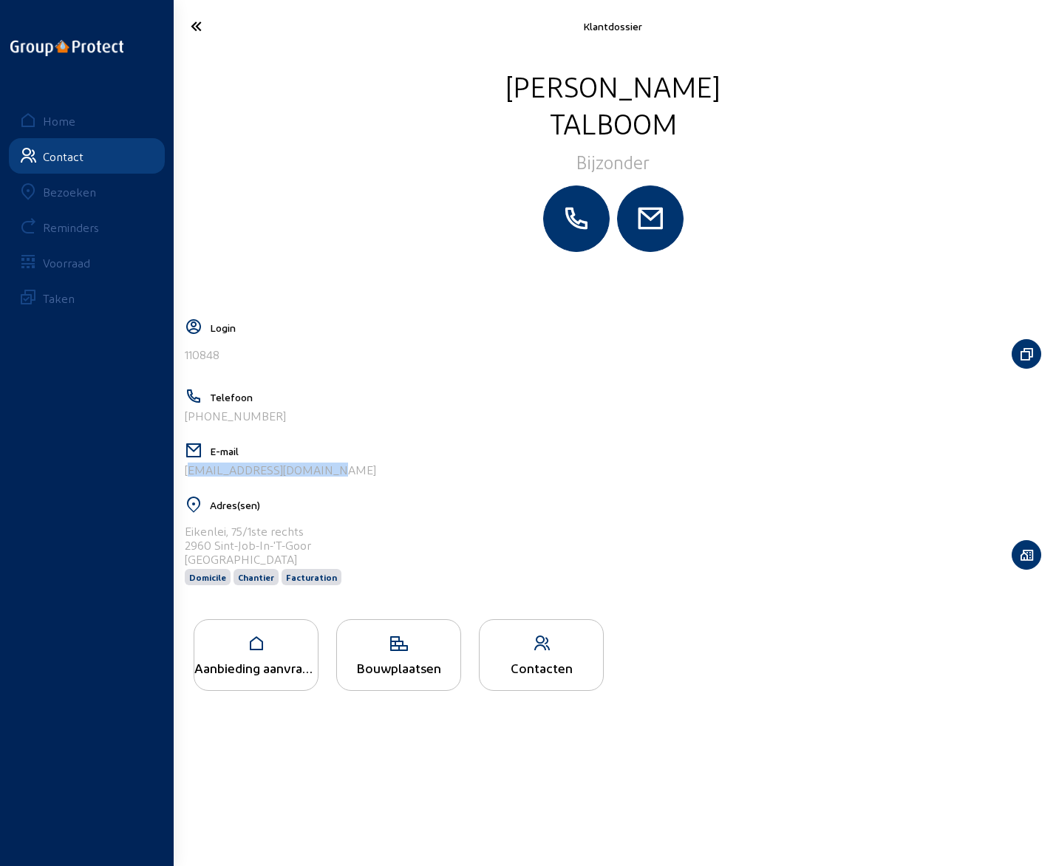
drag, startPoint x: 333, startPoint y: 469, endPoint x: 183, endPoint y: 477, distance: 151.0
click at [185, 477] on div "E-mail [EMAIL_ADDRESS][DOMAIN_NAME]" at bounding box center [613, 465] width 857 height 47
click at [84, 194] on div "Bezoeken" at bounding box center [69, 192] width 53 height 14
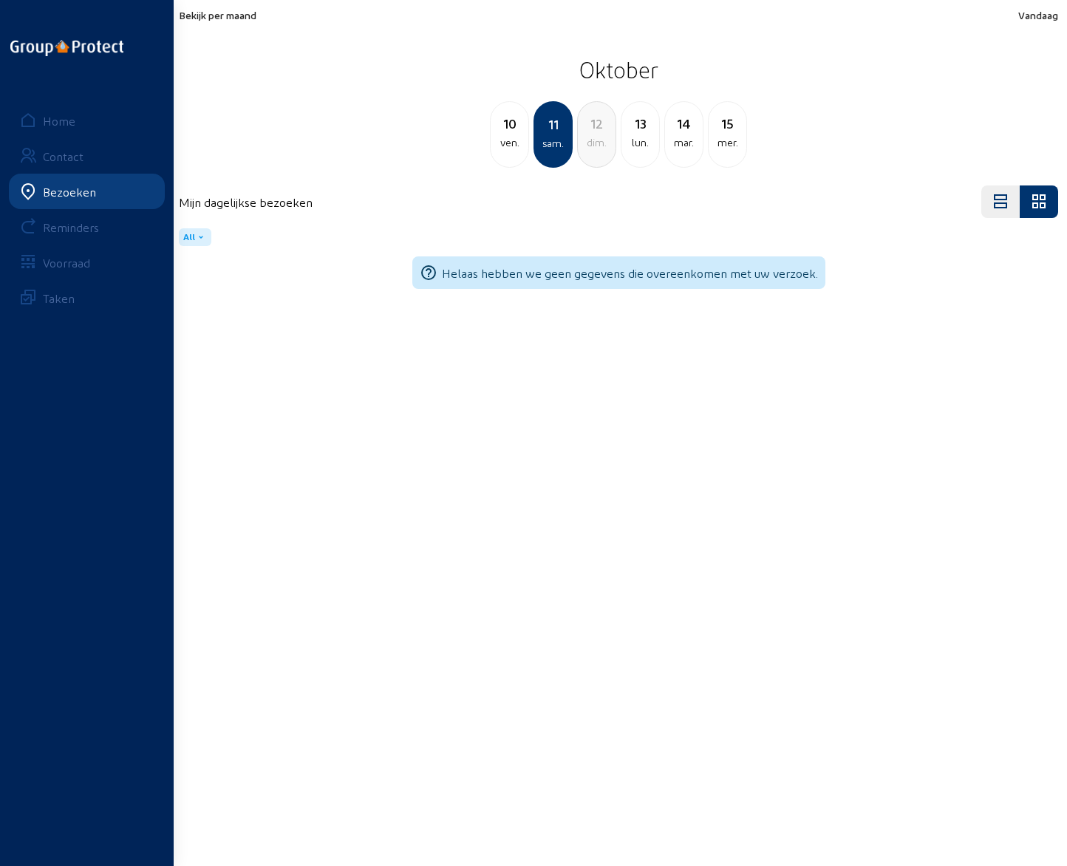
click at [644, 135] on div "lun." at bounding box center [641, 143] width 38 height 18
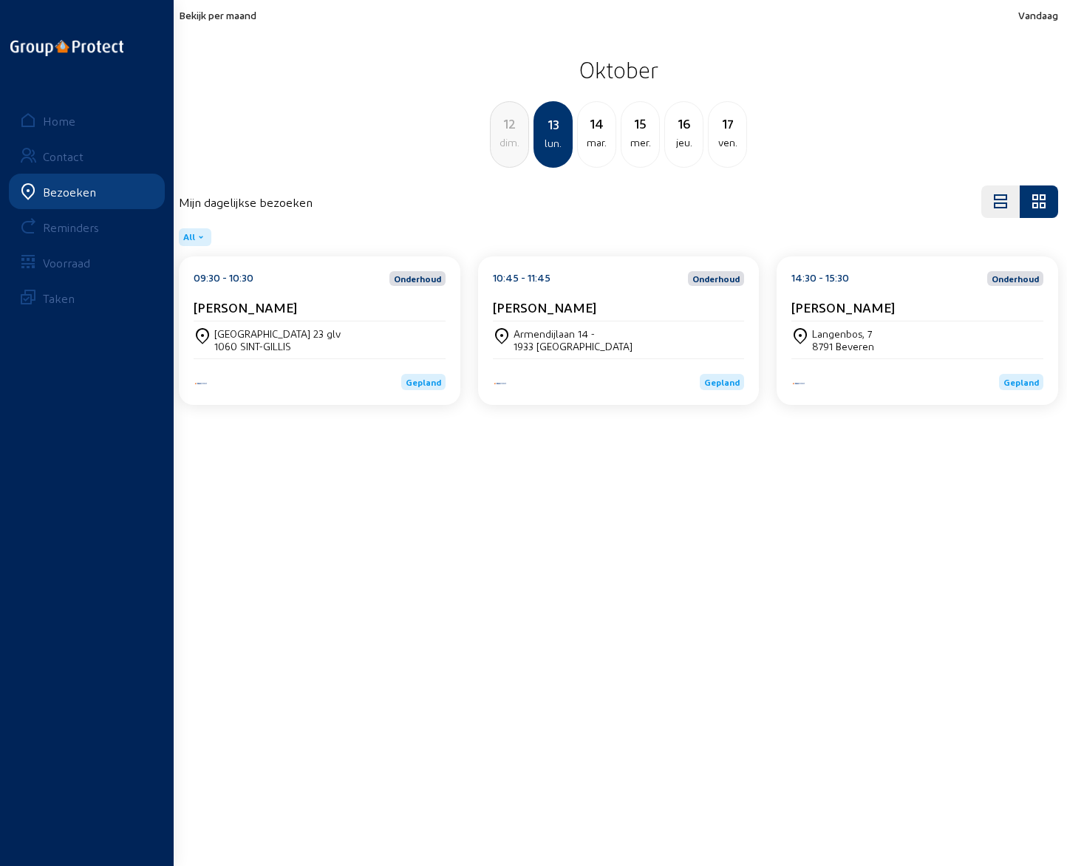
click at [518, 139] on div "dim." at bounding box center [510, 143] width 38 height 18
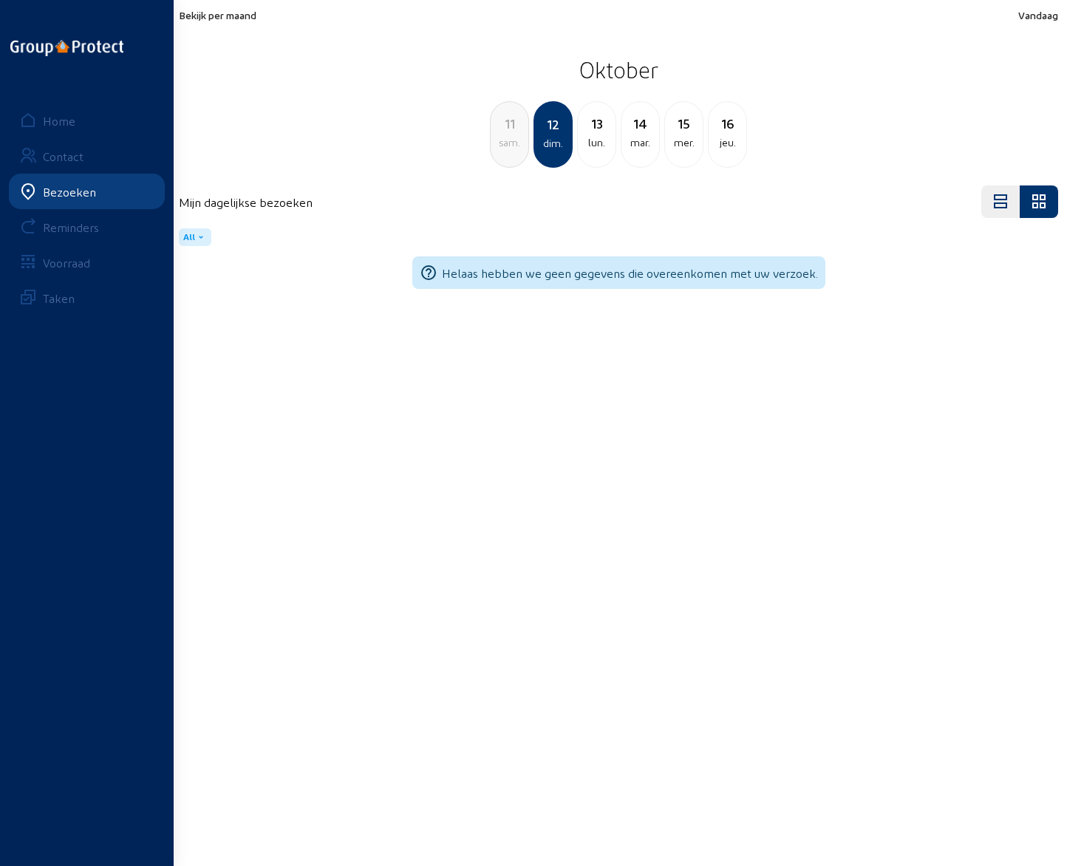
click at [518, 139] on div "sam." at bounding box center [510, 143] width 38 height 18
click at [515, 137] on div "ven." at bounding box center [510, 143] width 38 height 18
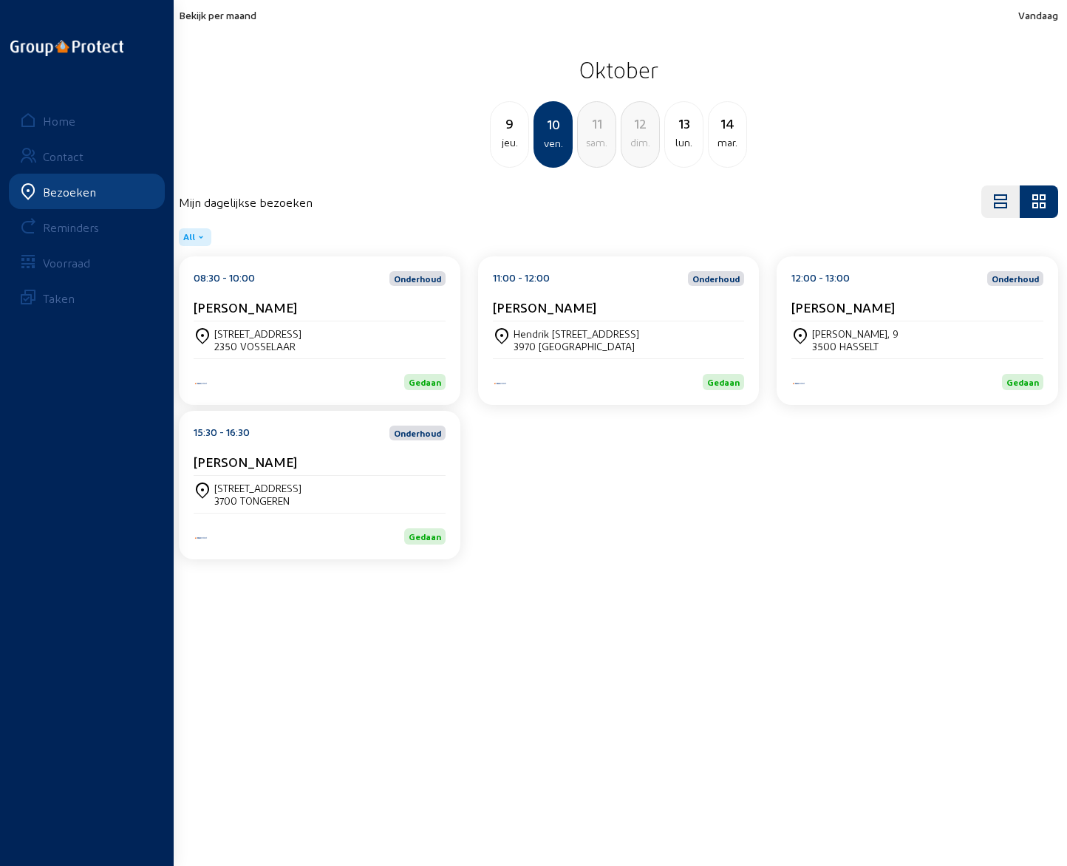
click at [244, 311] on cam-card-title "[PERSON_NAME]" at bounding box center [245, 307] width 103 height 16
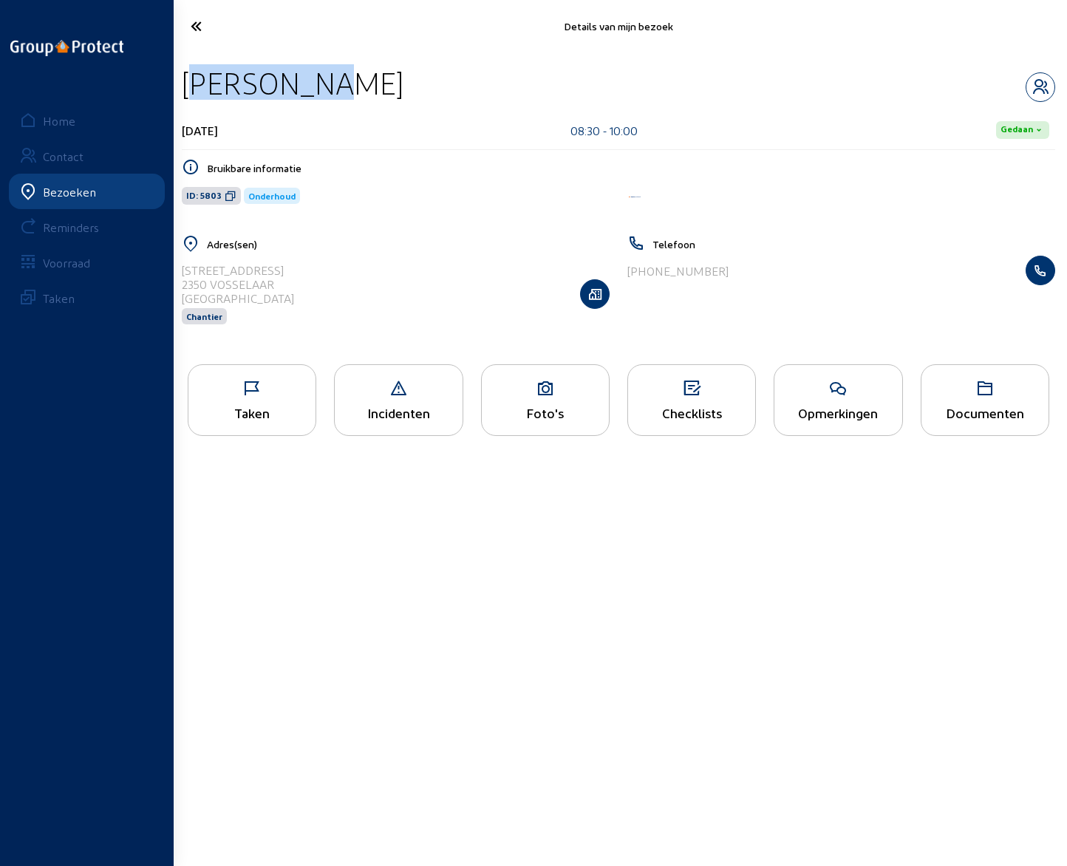
drag, startPoint x: 188, startPoint y: 81, endPoint x: 332, endPoint y: 88, distance: 144.3
click at [332, 88] on div "[PERSON_NAME]" at bounding box center [619, 83] width 874 height 38
drag, startPoint x: 182, startPoint y: 268, endPoint x: 367, endPoint y: 268, distance: 185.5
click at [367, 268] on div "Burgemeester [STREET_ADDRESS] Chantier" at bounding box center [396, 294] width 428 height 76
drag, startPoint x: 631, startPoint y: 273, endPoint x: 738, endPoint y: 267, distance: 106.6
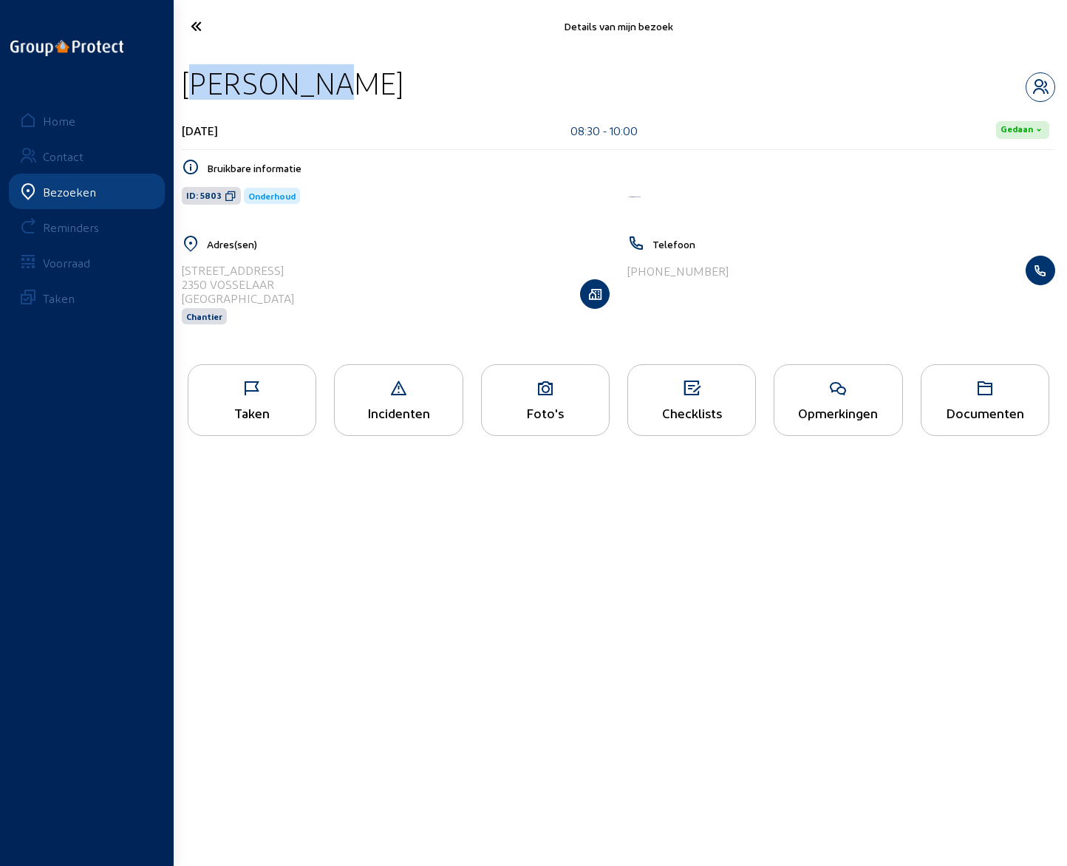
click at [738, 267] on div "[PHONE_NUMBER]" at bounding box center [842, 271] width 428 height 30
click at [1042, 84] on icon "button" at bounding box center [1041, 87] width 28 height 18
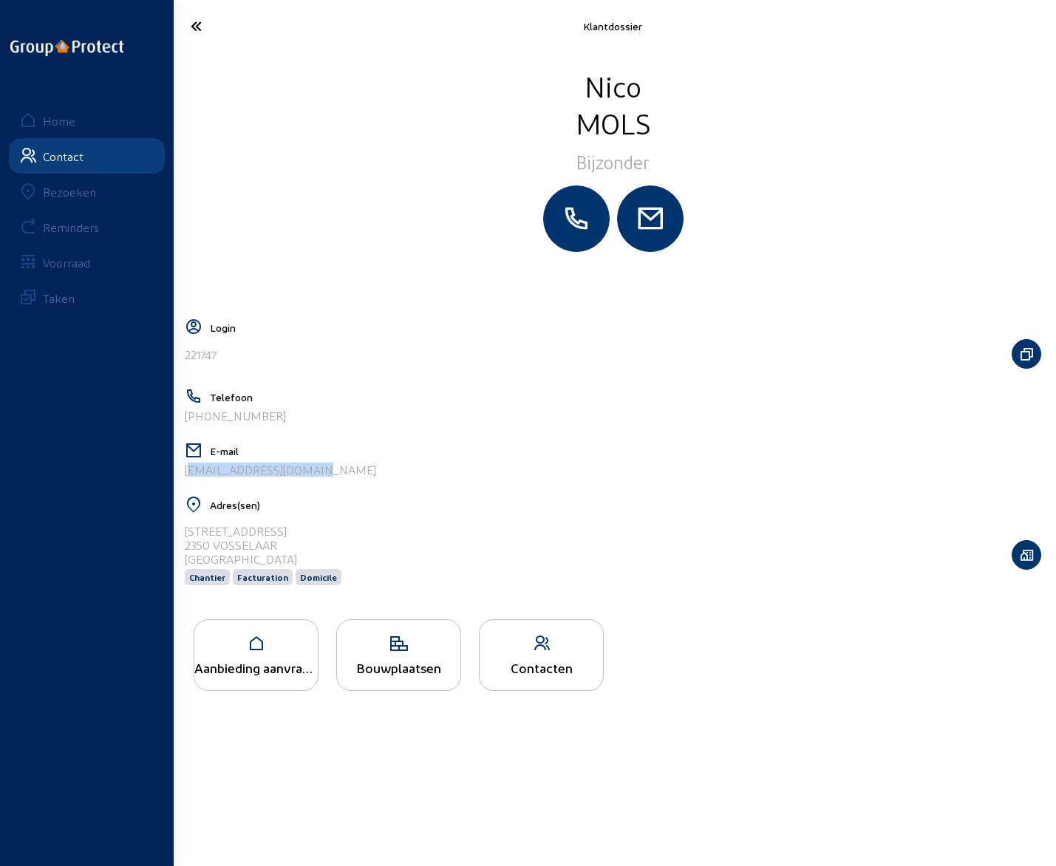
drag, startPoint x: 304, startPoint y: 470, endPoint x: 177, endPoint y: 485, distance: 127.3
click at [179, 485] on cam-layout-content "[PERSON_NAME] Bijzonder Login 221747 Telefoon [PHONE_NUMBER] E-mail [EMAIL_ADDR…" at bounding box center [613, 457] width 868 height 781
click at [198, 29] on icon at bounding box center [243, 26] width 121 height 26
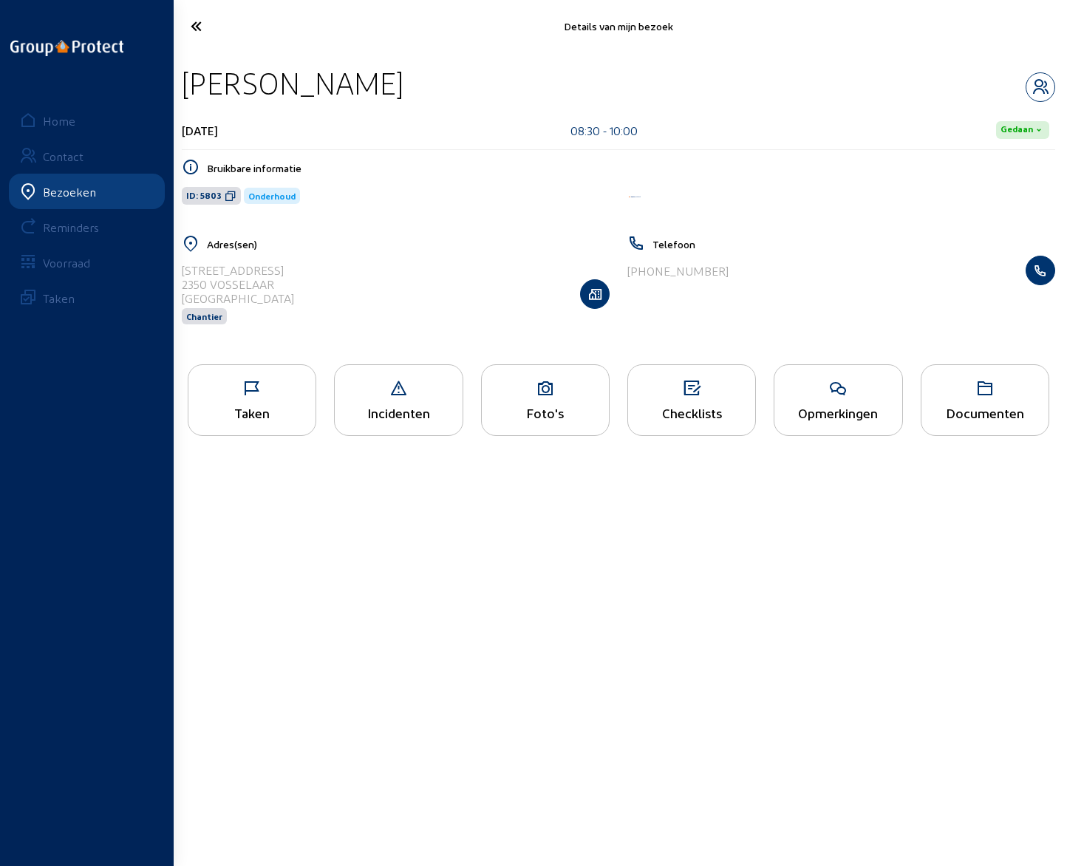
click at [841, 395] on icon at bounding box center [838, 389] width 127 height 18
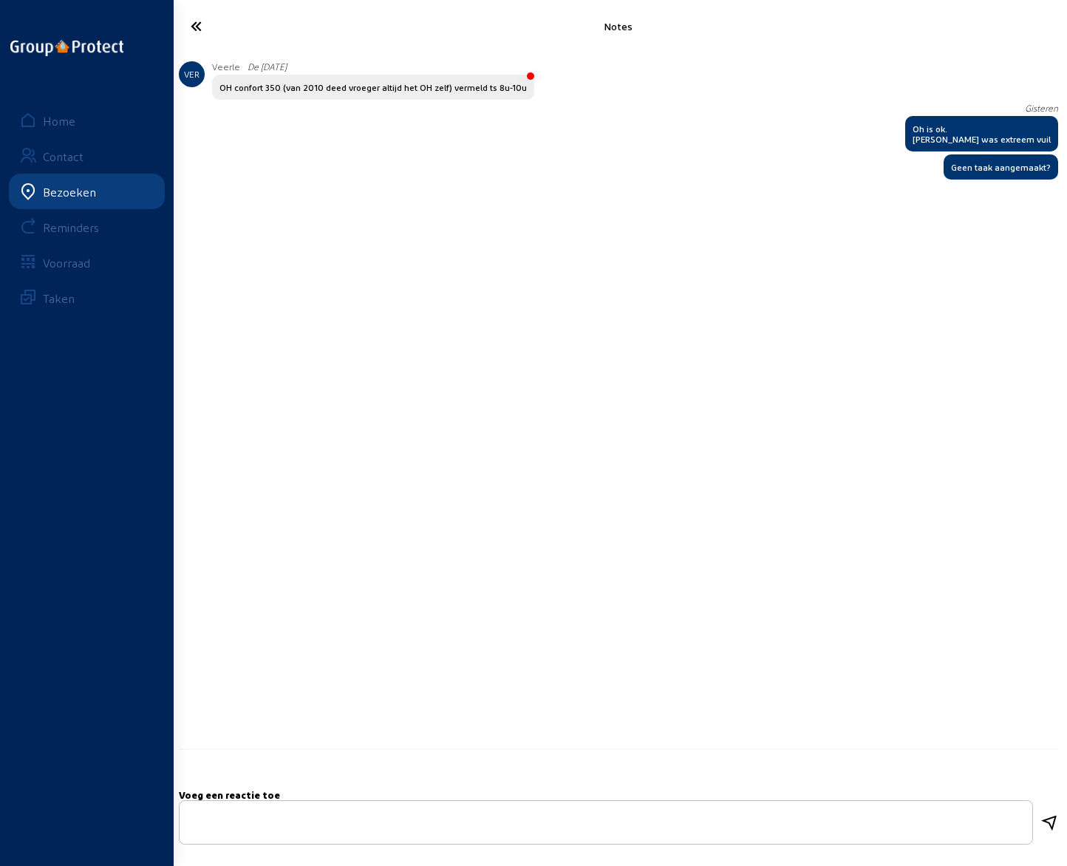
click at [194, 26] on icon at bounding box center [244, 26] width 123 height 26
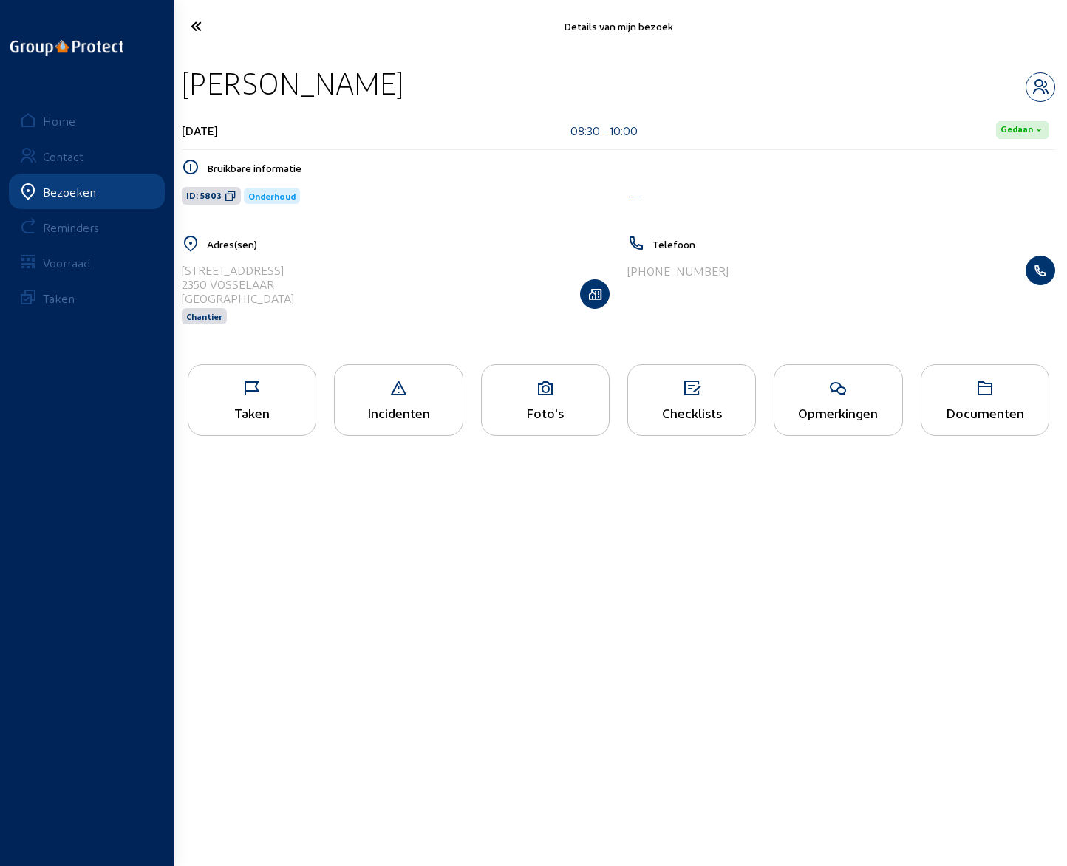
click at [197, 21] on icon at bounding box center [244, 26] width 123 height 26
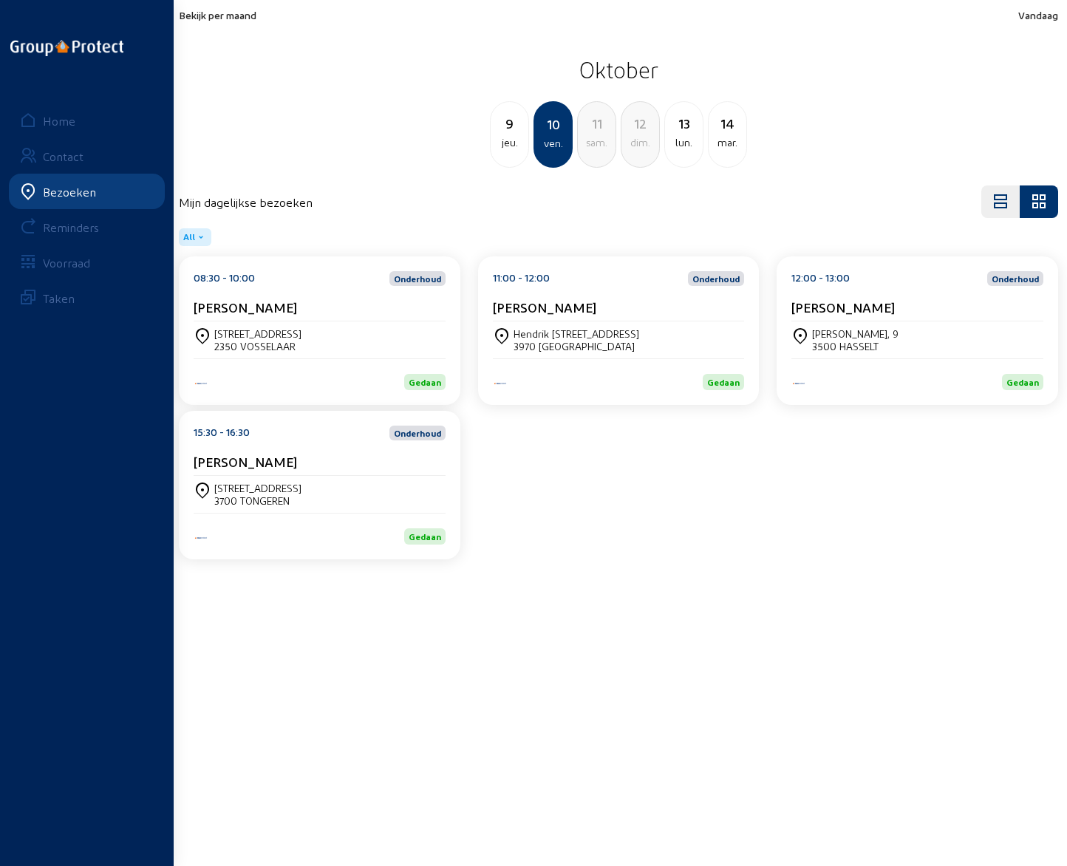
click at [526, 307] on cam-card-title "[PERSON_NAME]" at bounding box center [544, 307] width 103 height 16
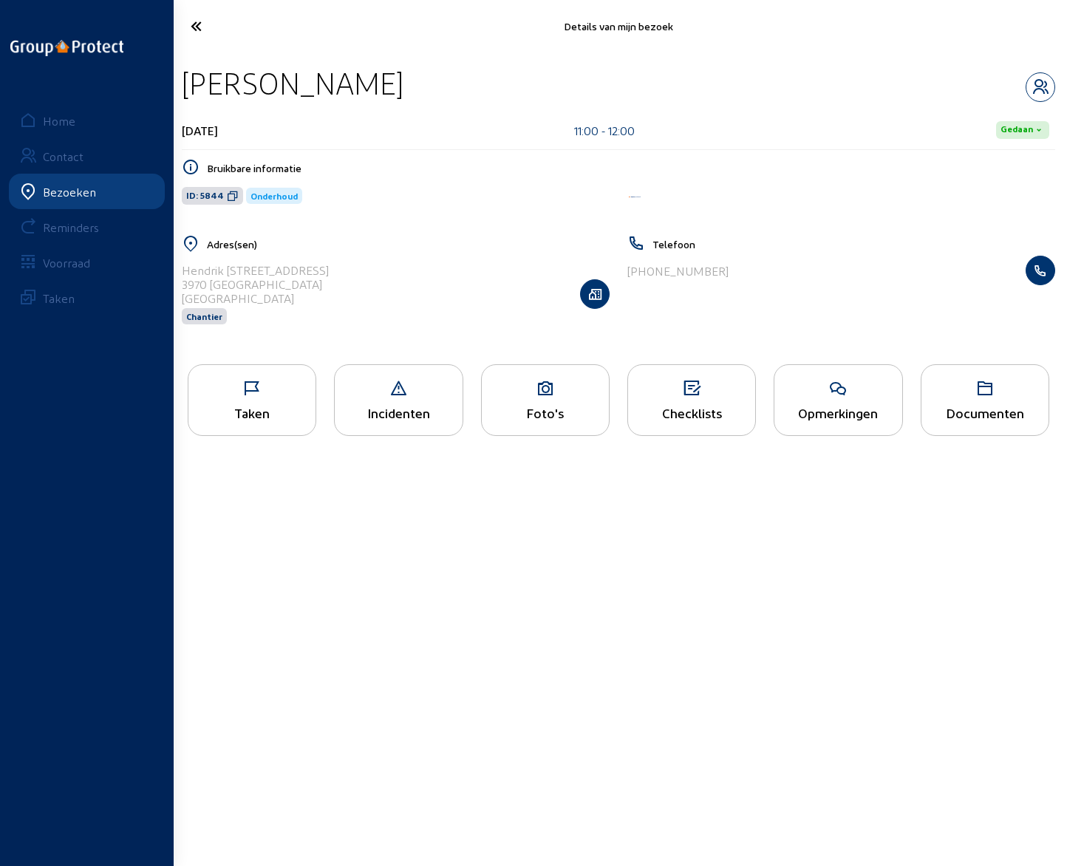
drag, startPoint x: 191, startPoint y: 80, endPoint x: 488, endPoint y: 85, distance: 296.4
click at [488, 85] on div "[PERSON_NAME]" at bounding box center [619, 83] width 874 height 38
drag, startPoint x: 182, startPoint y: 269, endPoint x: 341, endPoint y: 266, distance: 159.7
click at [341, 266] on div "Hendrik [STREET_ADDRESS] [PERSON_NAME]" at bounding box center [396, 294] width 428 height 76
drag, startPoint x: 632, startPoint y: 269, endPoint x: 718, endPoint y: 273, distance: 85.8
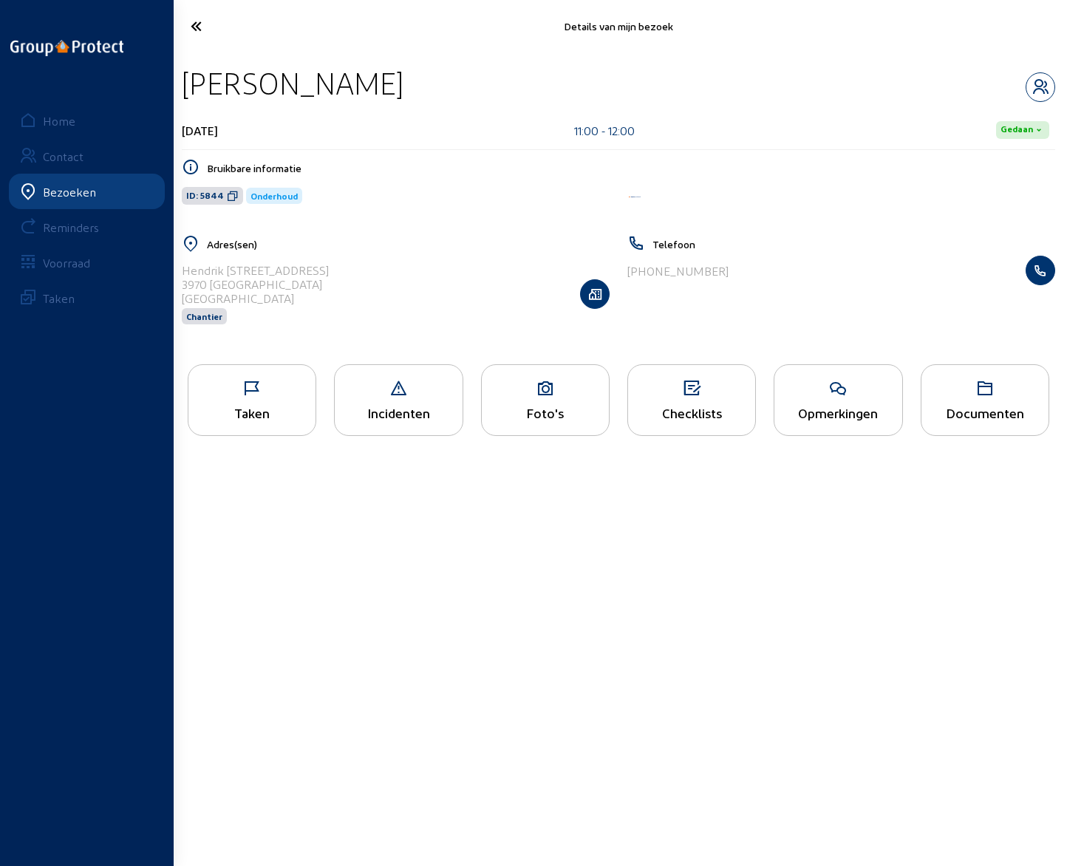
click at [718, 273] on div "[PHONE_NUMBER]" at bounding box center [842, 271] width 428 height 30
click at [1036, 85] on icon "button" at bounding box center [1041, 87] width 28 height 18
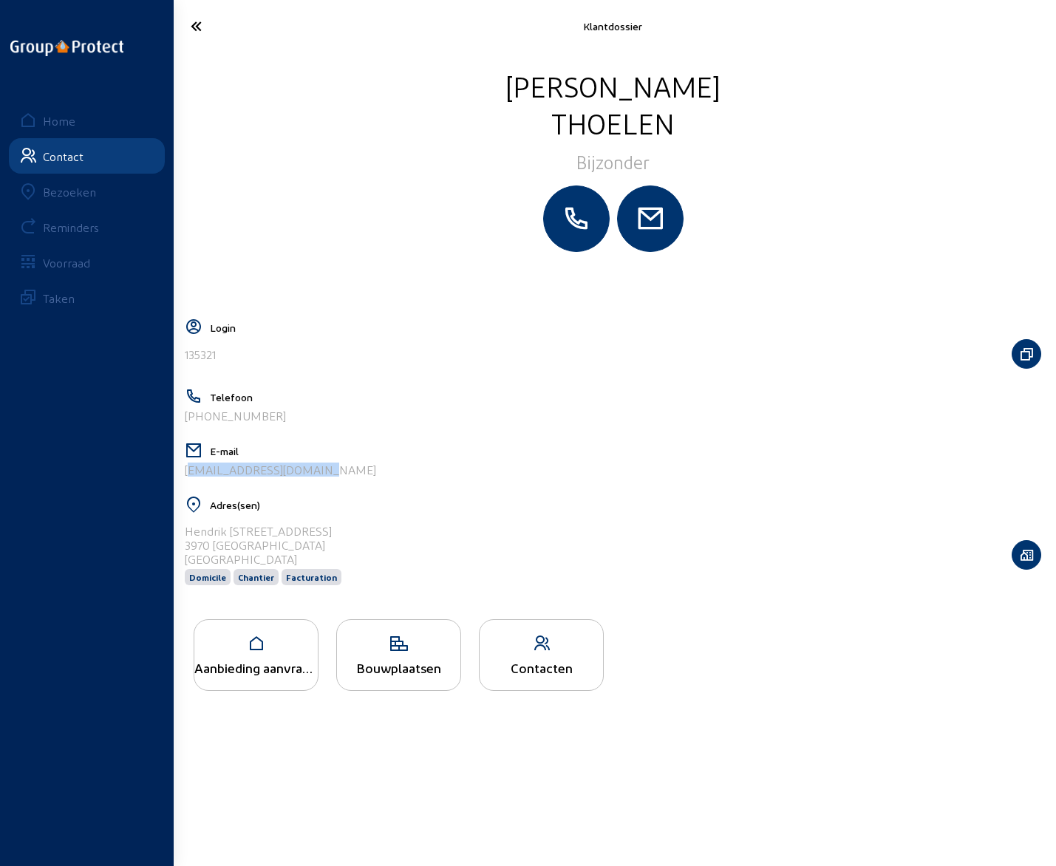
drag, startPoint x: 320, startPoint y: 472, endPoint x: 178, endPoint y: 480, distance: 142.1
click at [179, 480] on cam-layout-content "[PERSON_NAME] Login 135321 Telefoon [PHONE_NUMBER] E-mail [EMAIL_ADDRESS][DOMAI…" at bounding box center [613, 457] width 868 height 781
click at [197, 27] on icon at bounding box center [243, 26] width 121 height 26
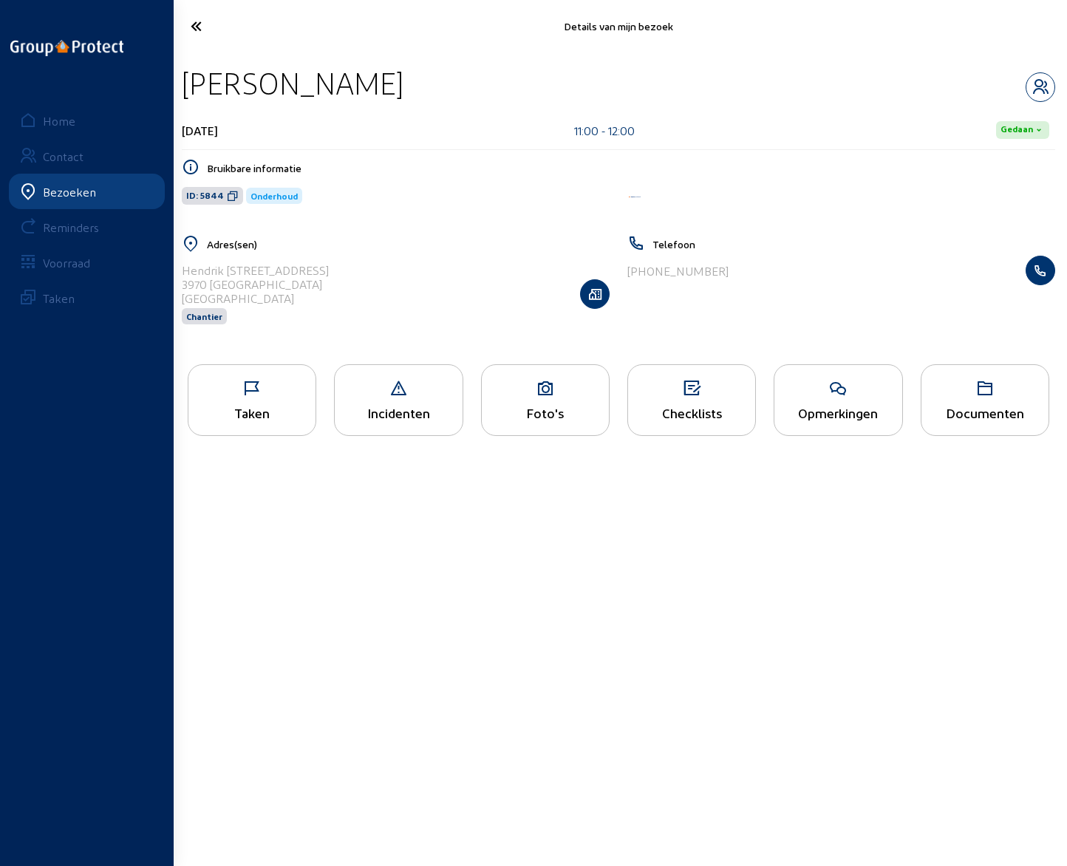
click at [197, 30] on icon at bounding box center [244, 26] width 123 height 26
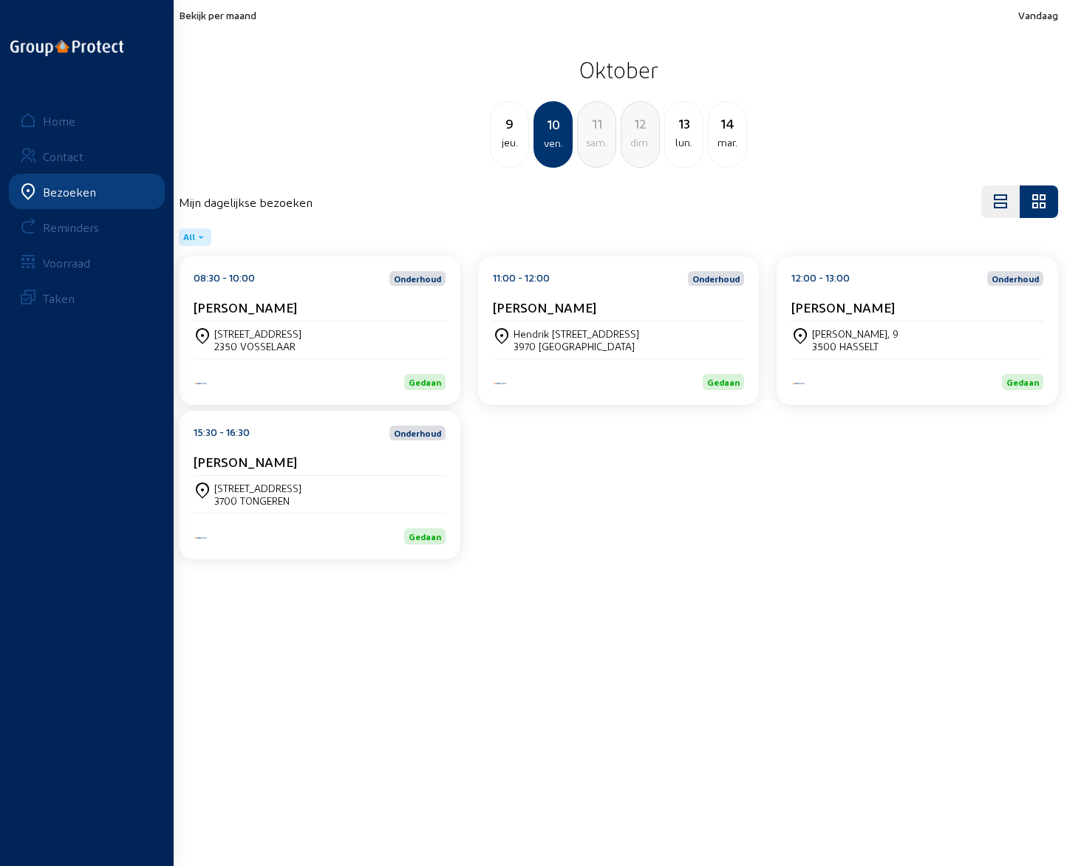
click at [854, 290] on div "12:00 - 13:00 Onderhoud [PERSON_NAME]" at bounding box center [918, 296] width 252 height 50
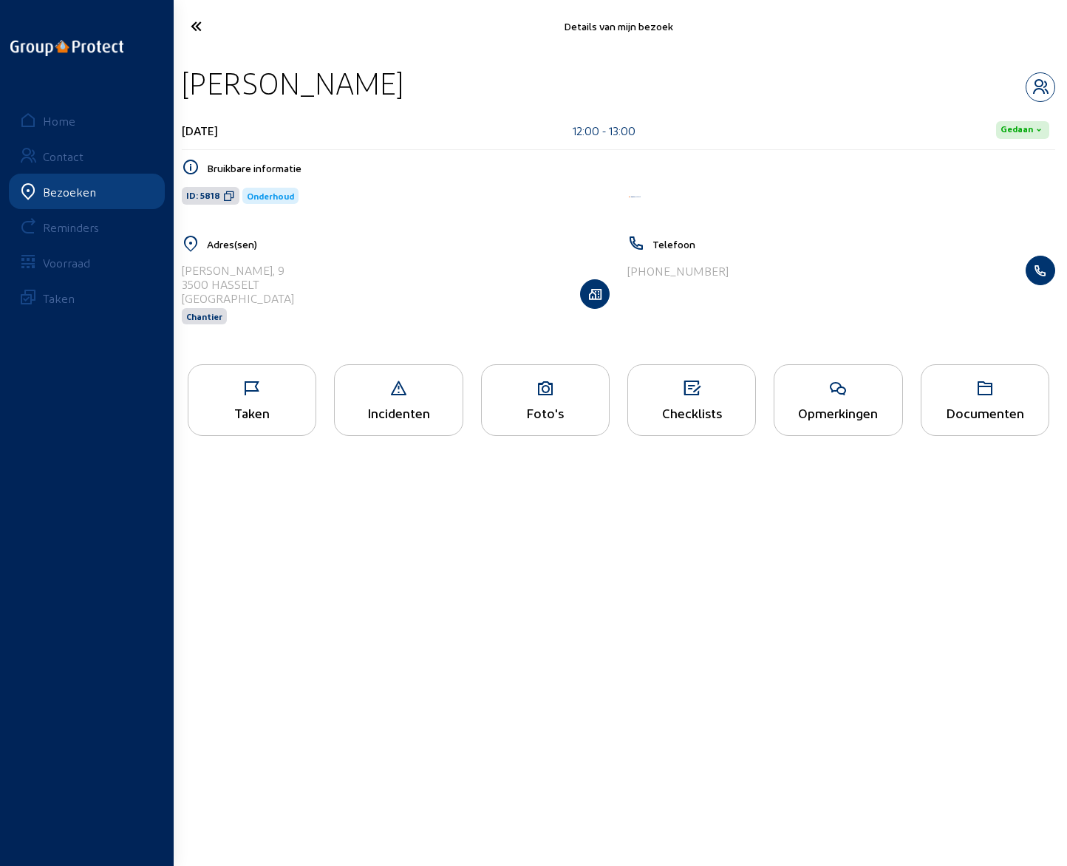
drag, startPoint x: 188, startPoint y: 84, endPoint x: 401, endPoint y: 87, distance: 213.6
click at [401, 87] on div "[PERSON_NAME]" at bounding box center [619, 83] width 874 height 38
drag, startPoint x: 184, startPoint y: 268, endPoint x: 260, endPoint y: 266, distance: 76.2
click at [260, 266] on div "[PERSON_NAME], 9" at bounding box center [238, 270] width 112 height 14
drag, startPoint x: 288, startPoint y: 271, endPoint x: 177, endPoint y: 269, distance: 111.6
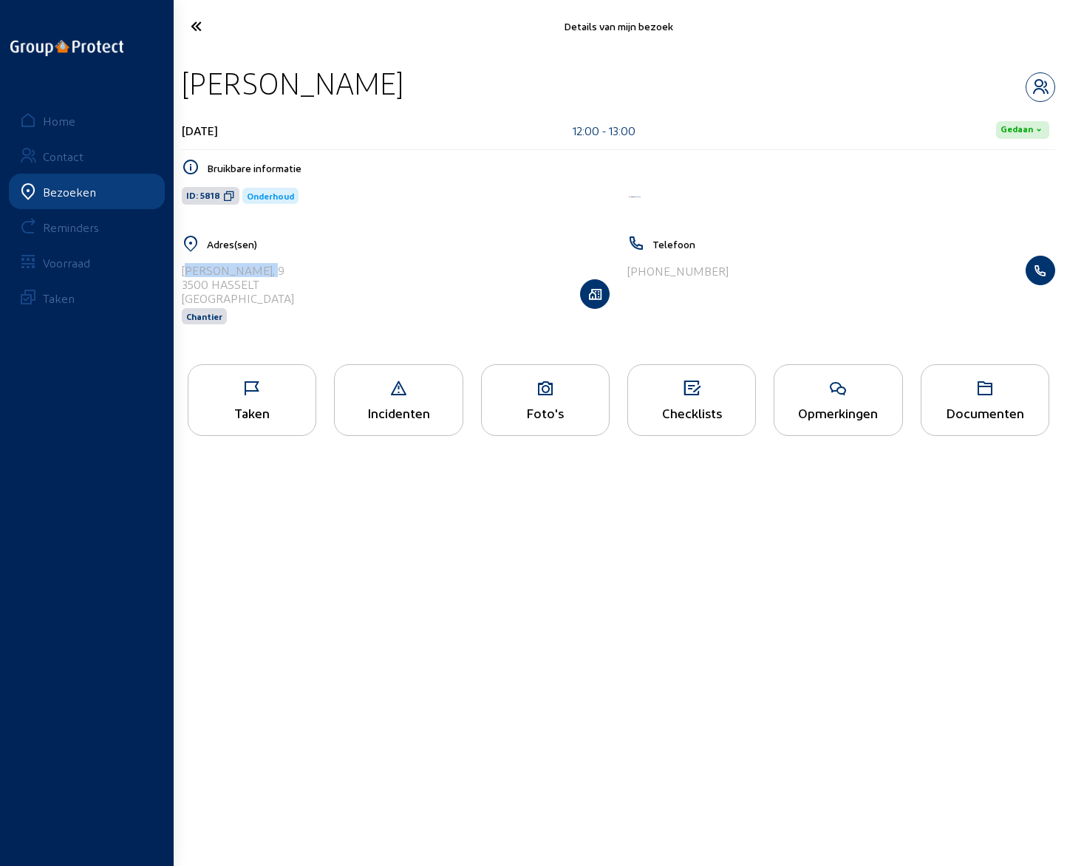
click at [177, 269] on div "Adres(sen) Jules [STREET_ADDRESS] Chantier" at bounding box center [396, 289] width 446 height 109
drag, startPoint x: 634, startPoint y: 270, endPoint x: 722, endPoint y: 271, distance: 88.0
click at [722, 271] on div "[PHONE_NUMBER]" at bounding box center [842, 271] width 428 height 30
click at [1048, 85] on icon "button" at bounding box center [1041, 87] width 28 height 18
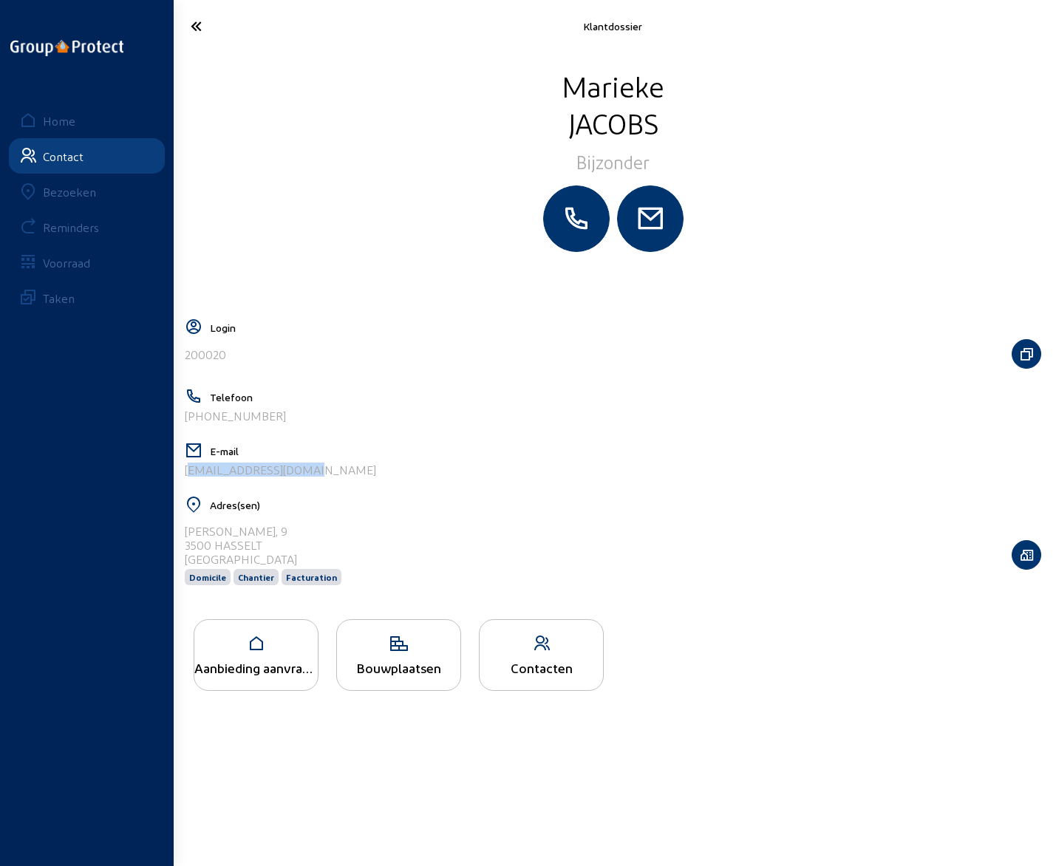
drag, startPoint x: 309, startPoint y: 468, endPoint x: 174, endPoint y: 480, distance: 135.0
click at [174, 480] on div "[PERSON_NAME] Bijzonder Login 200020 Telefoon [PHONE_NUMBER] E-mail [EMAIL_ADDR…" at bounding box center [613, 457] width 886 height 811
click at [188, 27] on icon at bounding box center [243, 26] width 121 height 26
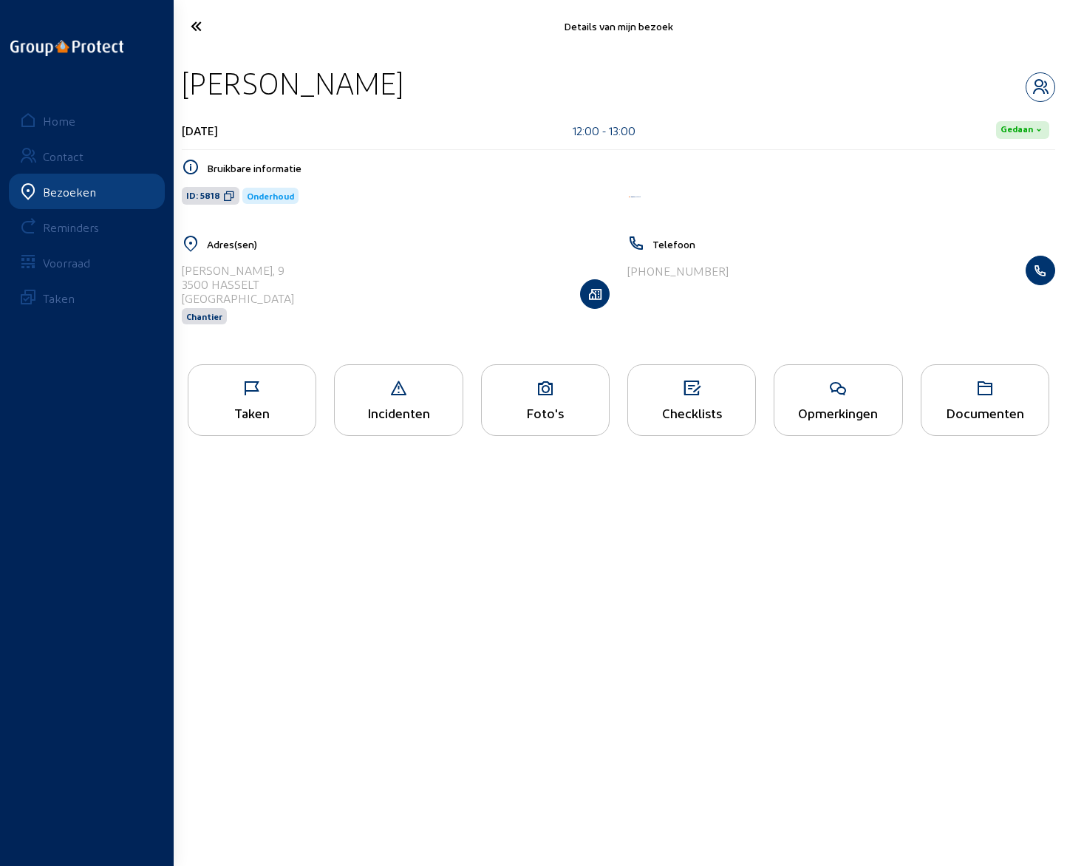
click at [825, 417] on div "Opmerkingen" at bounding box center [838, 413] width 127 height 16
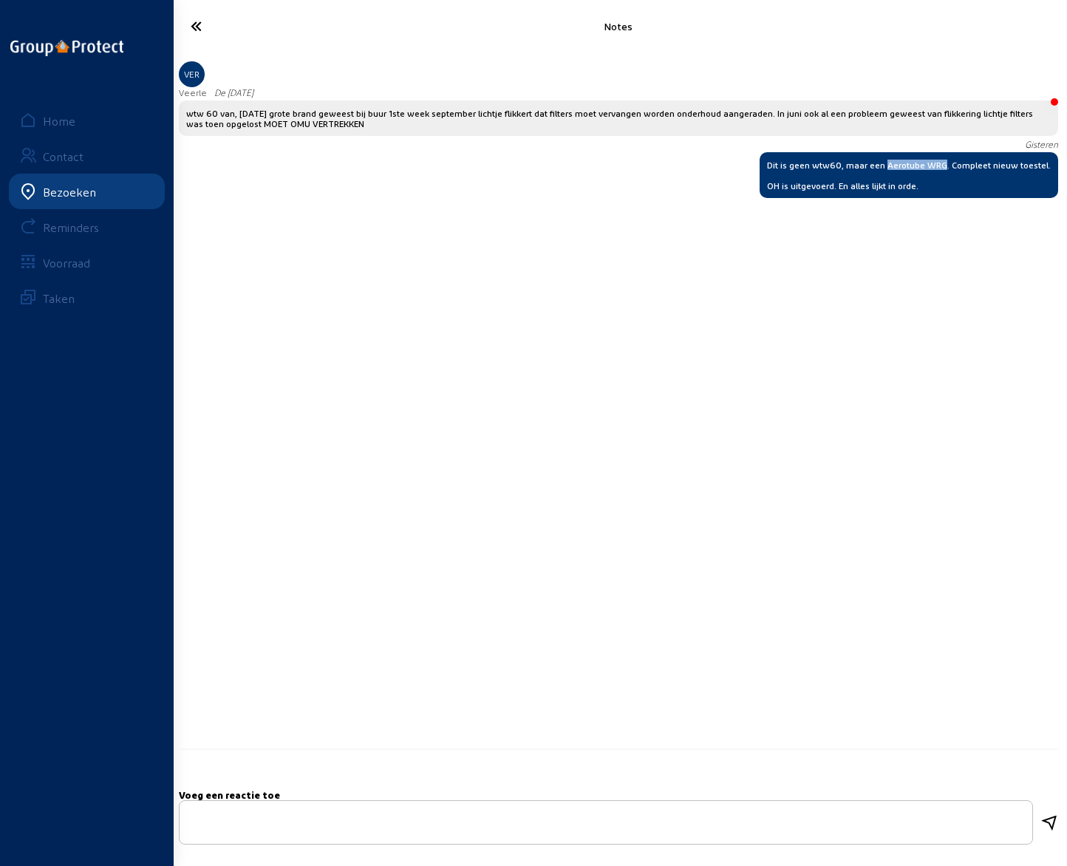
drag, startPoint x: 891, startPoint y: 166, endPoint x: 950, endPoint y: 163, distance: 59.2
click at [950, 163] on div "Dit is geen wtw60, maar een Aerotube WRG. Compleet nieuw toestel. OH is uitgevo…" at bounding box center [909, 175] width 284 height 31
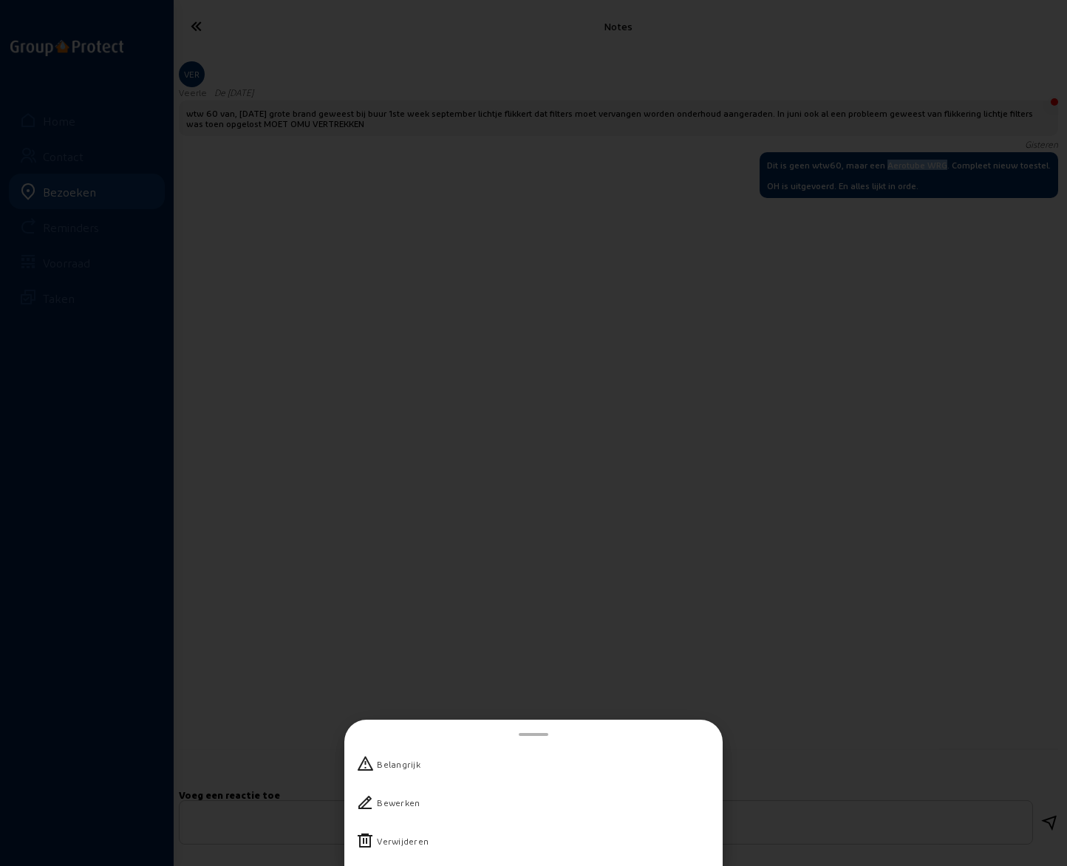
click at [616, 643] on div at bounding box center [533, 433] width 1067 height 866
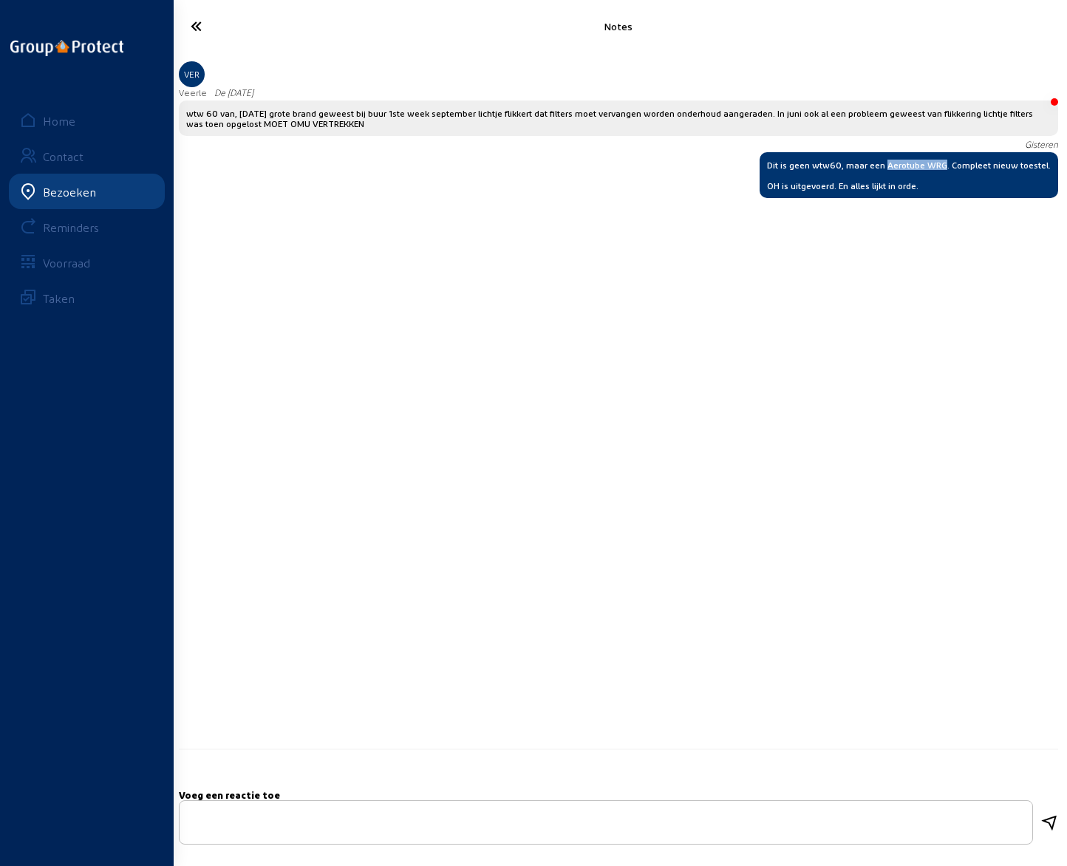
click at [200, 27] on icon at bounding box center [244, 26] width 123 height 26
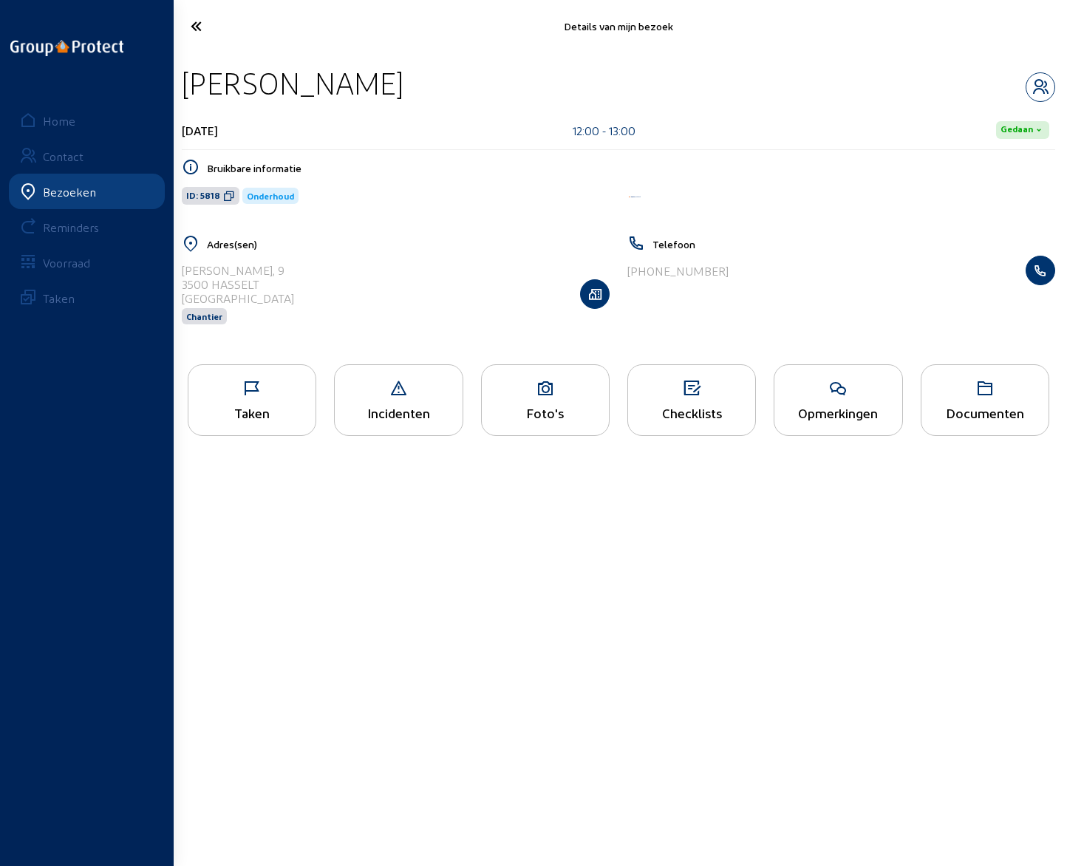
click at [200, 27] on icon at bounding box center [244, 26] width 123 height 26
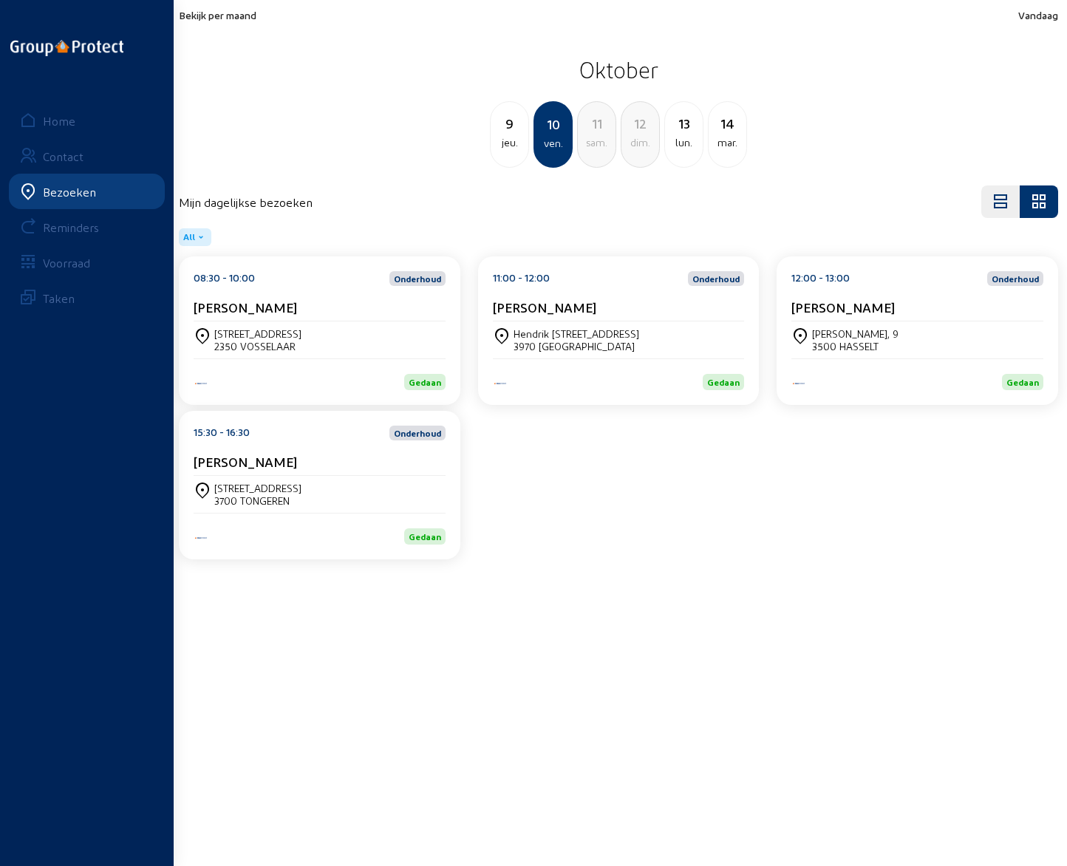
click at [265, 463] on cam-card-title "[PERSON_NAME]" at bounding box center [245, 462] width 103 height 16
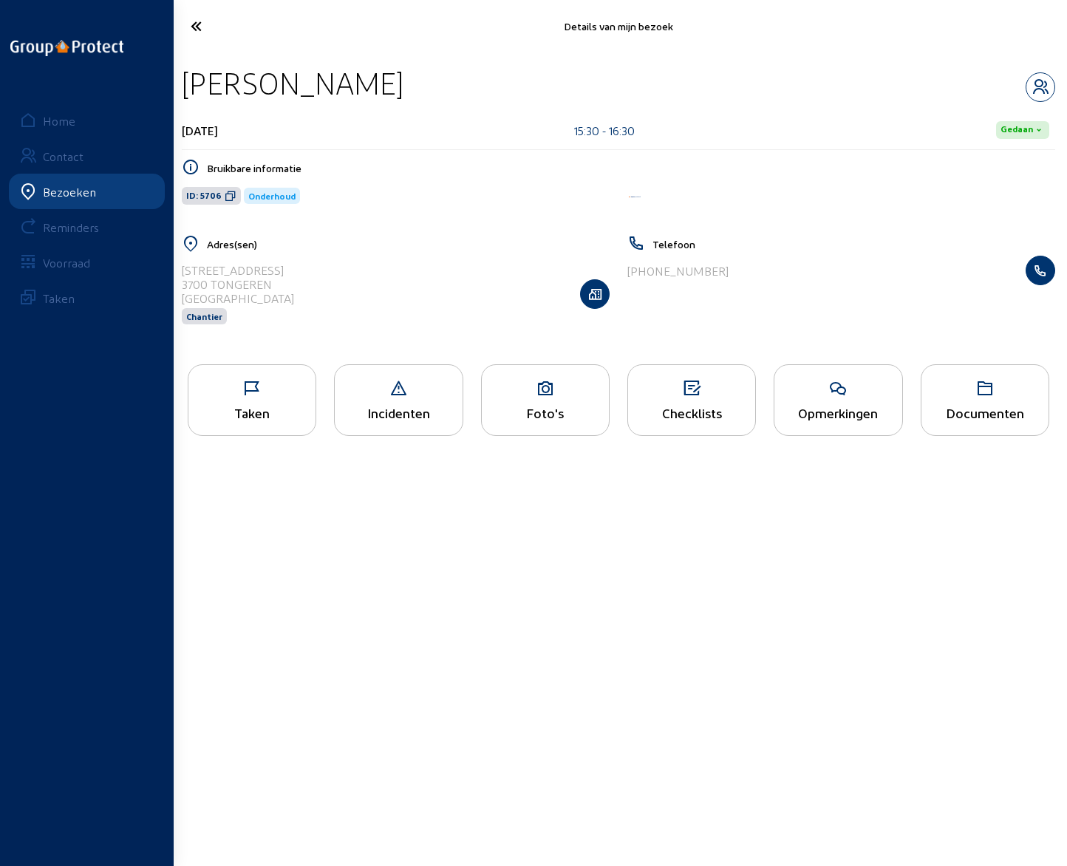
drag, startPoint x: 185, startPoint y: 81, endPoint x: 401, endPoint y: 89, distance: 216.7
click at [401, 89] on div "[PERSON_NAME]" at bounding box center [619, 83] width 874 height 38
drag, startPoint x: 183, startPoint y: 269, endPoint x: 299, endPoint y: 271, distance: 115.3
click at [299, 271] on div "[STREET_ADDRESS] Chantier" at bounding box center [396, 294] width 428 height 76
drag, startPoint x: 633, startPoint y: 269, endPoint x: 747, endPoint y: 279, distance: 114.2
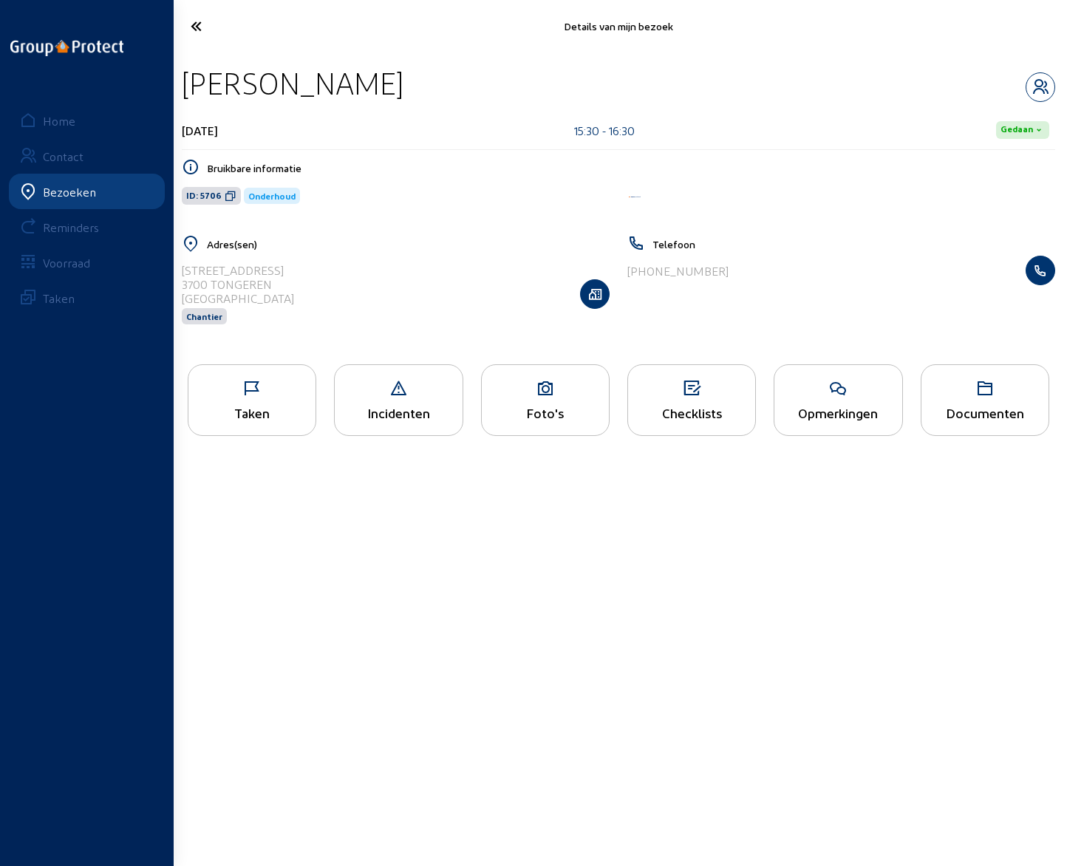
click at [747, 279] on div "[PHONE_NUMBER]" at bounding box center [842, 271] width 428 height 30
click at [1036, 88] on icon "button" at bounding box center [1041, 87] width 28 height 18
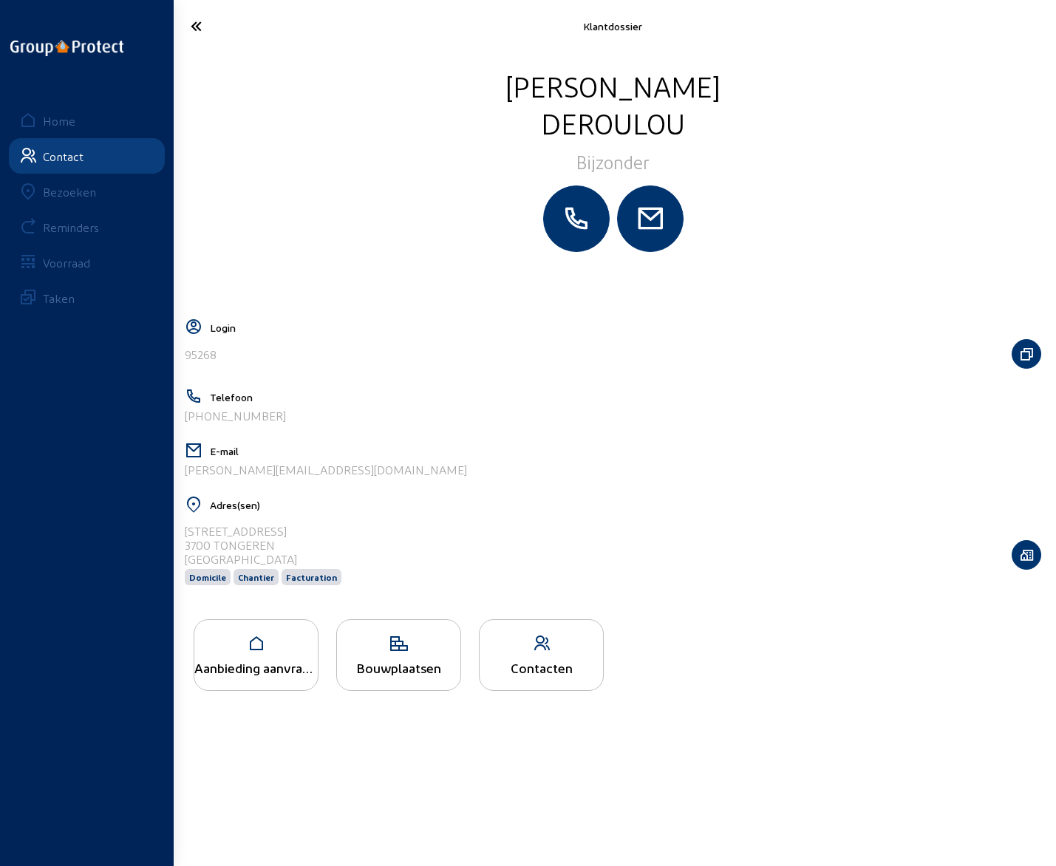
drag, startPoint x: 336, startPoint y: 468, endPoint x: 180, endPoint y: 482, distance: 157.3
click at [180, 482] on cam-layout-content "[PERSON_NAME] Login 95268 Telefoon [PHONE_NUMBER] E-mail [PERSON_NAME][EMAIL_AD…" at bounding box center [613, 457] width 868 height 781
click at [197, 22] on icon at bounding box center [243, 26] width 121 height 26
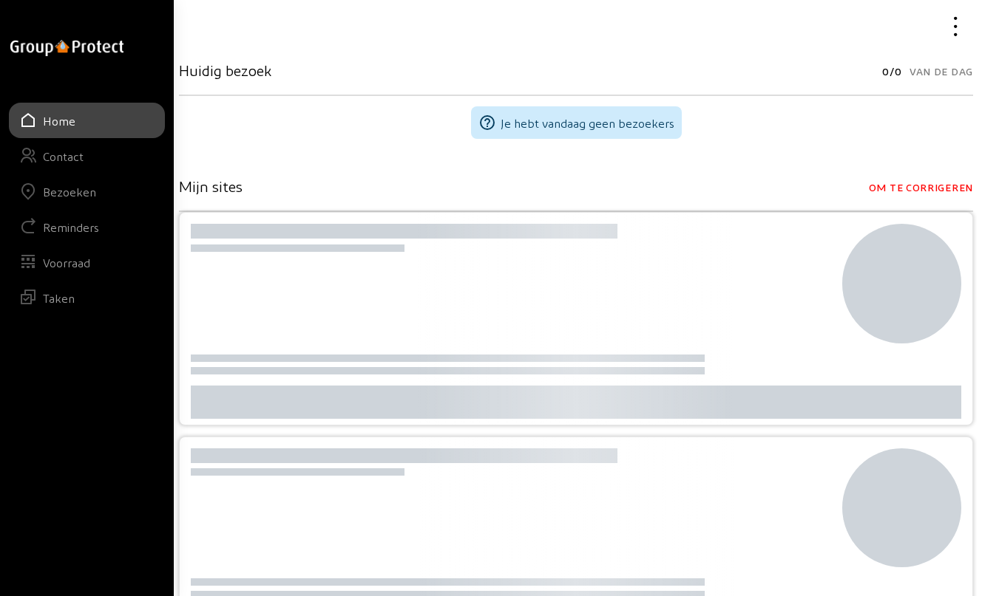
click at [65, 194] on div "Bezoeken" at bounding box center [69, 192] width 53 height 14
